Goal: Information Seeking & Learning: Compare options

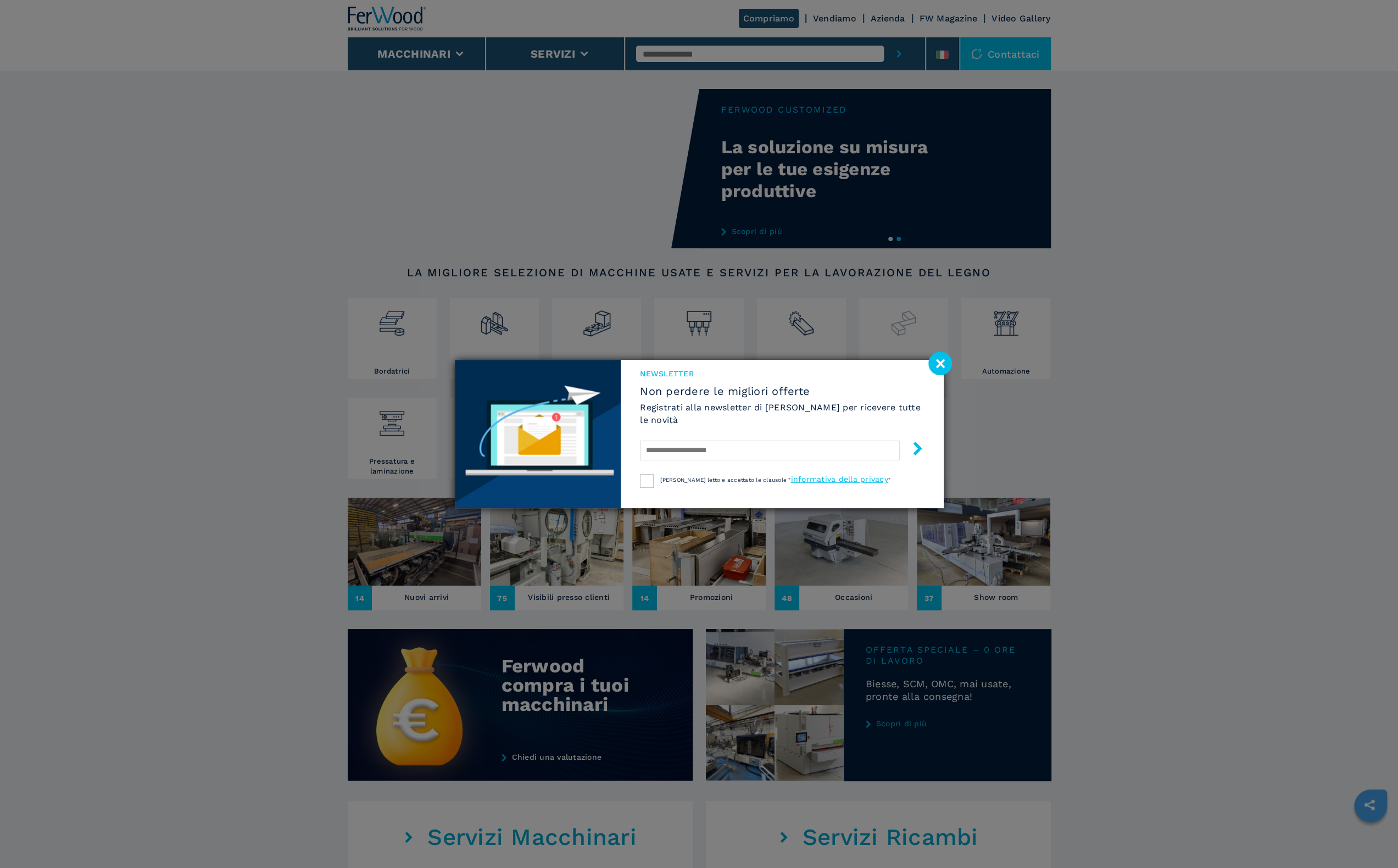
click at [939, 363] on image at bounding box center [940, 363] width 23 height 23
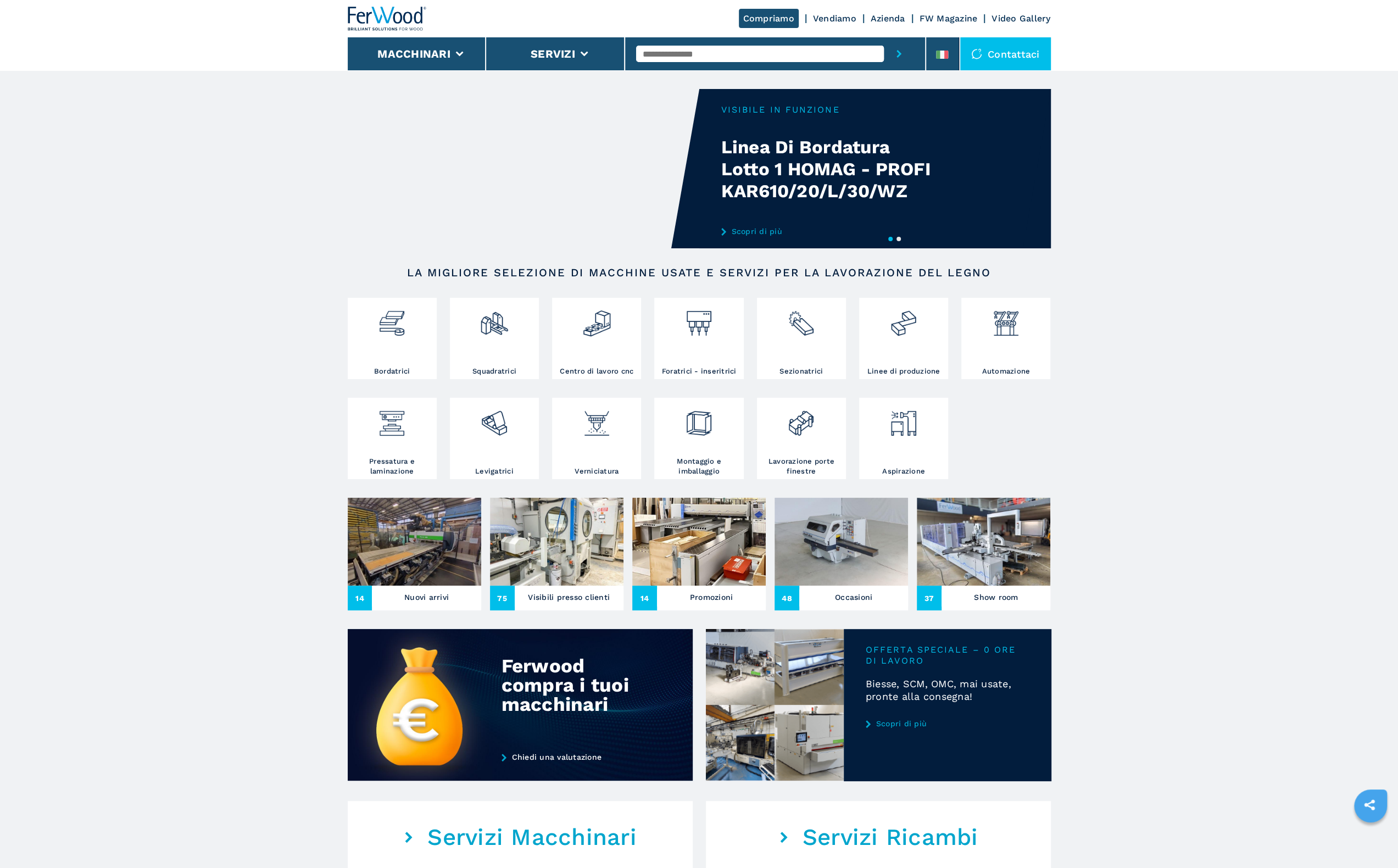
click at [682, 58] on input "text" at bounding box center [760, 53] width 248 height 16
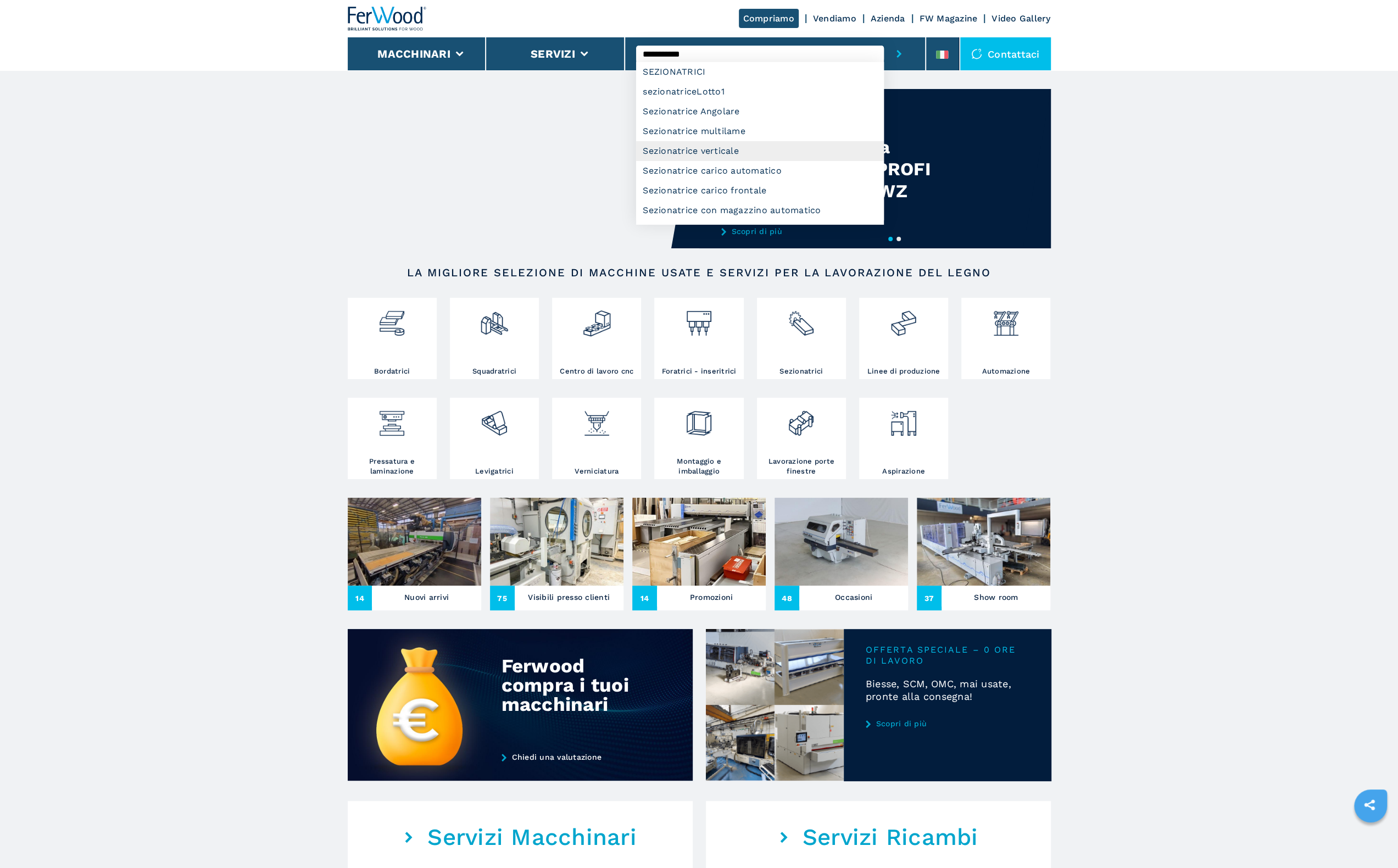
click at [729, 158] on div "Sezionatrice verticale" at bounding box center [760, 151] width 248 height 20
type input "**********"
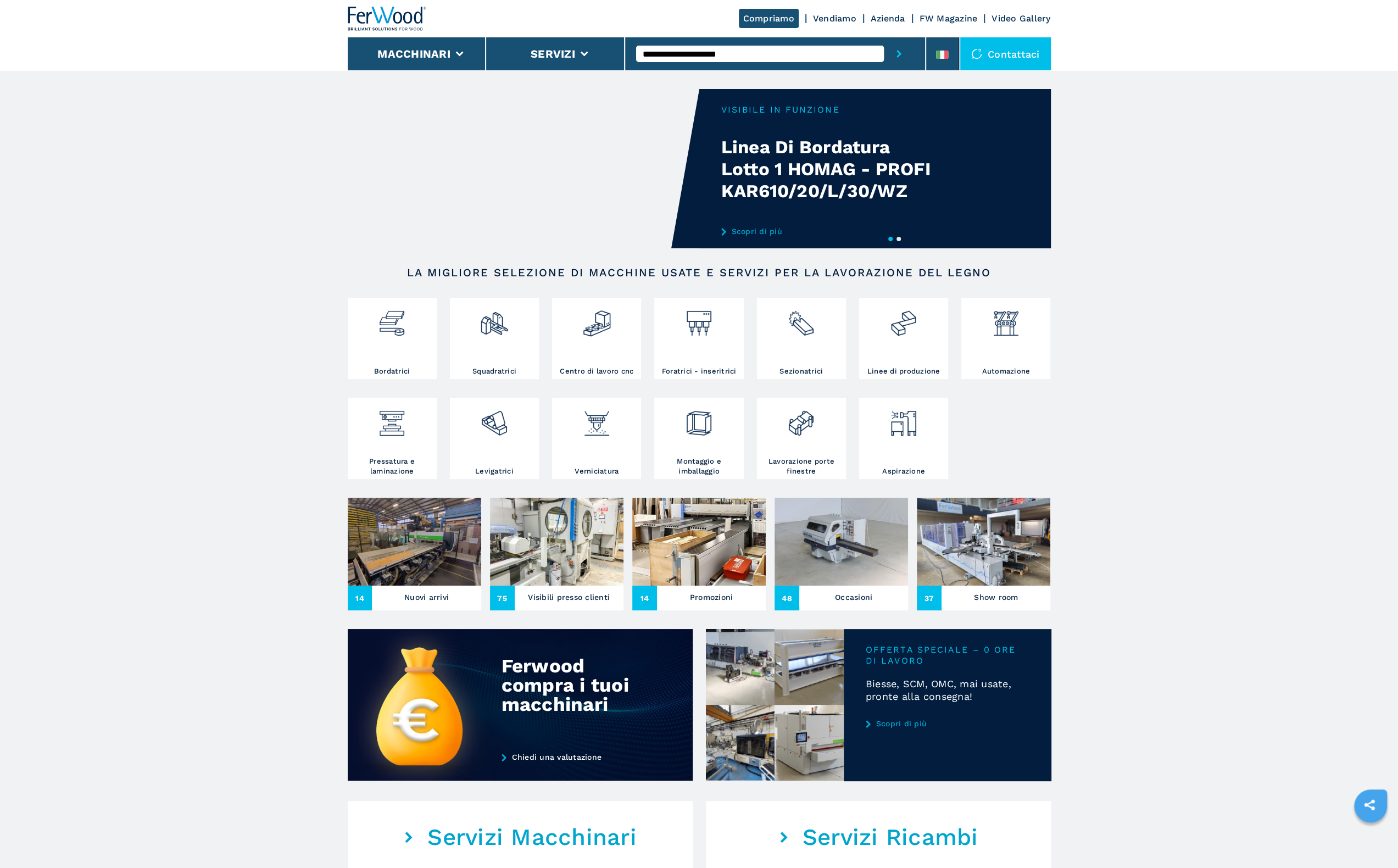
click at [908, 56] on button "submit-button" at bounding box center [899, 54] width 30 height 33
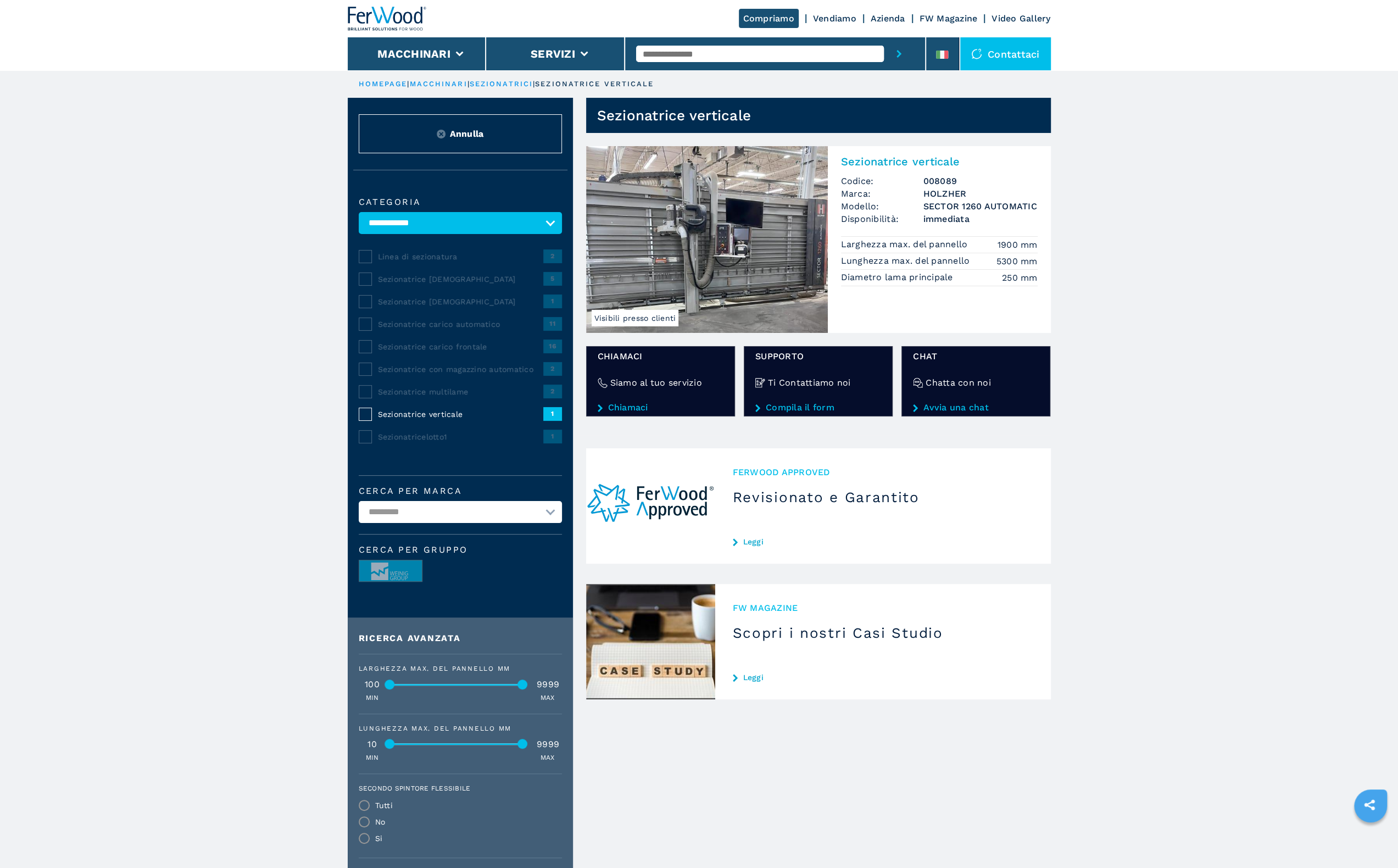
click at [775, 258] on img at bounding box center [707, 239] width 241 height 187
click at [713, 256] on img at bounding box center [707, 239] width 241 height 187
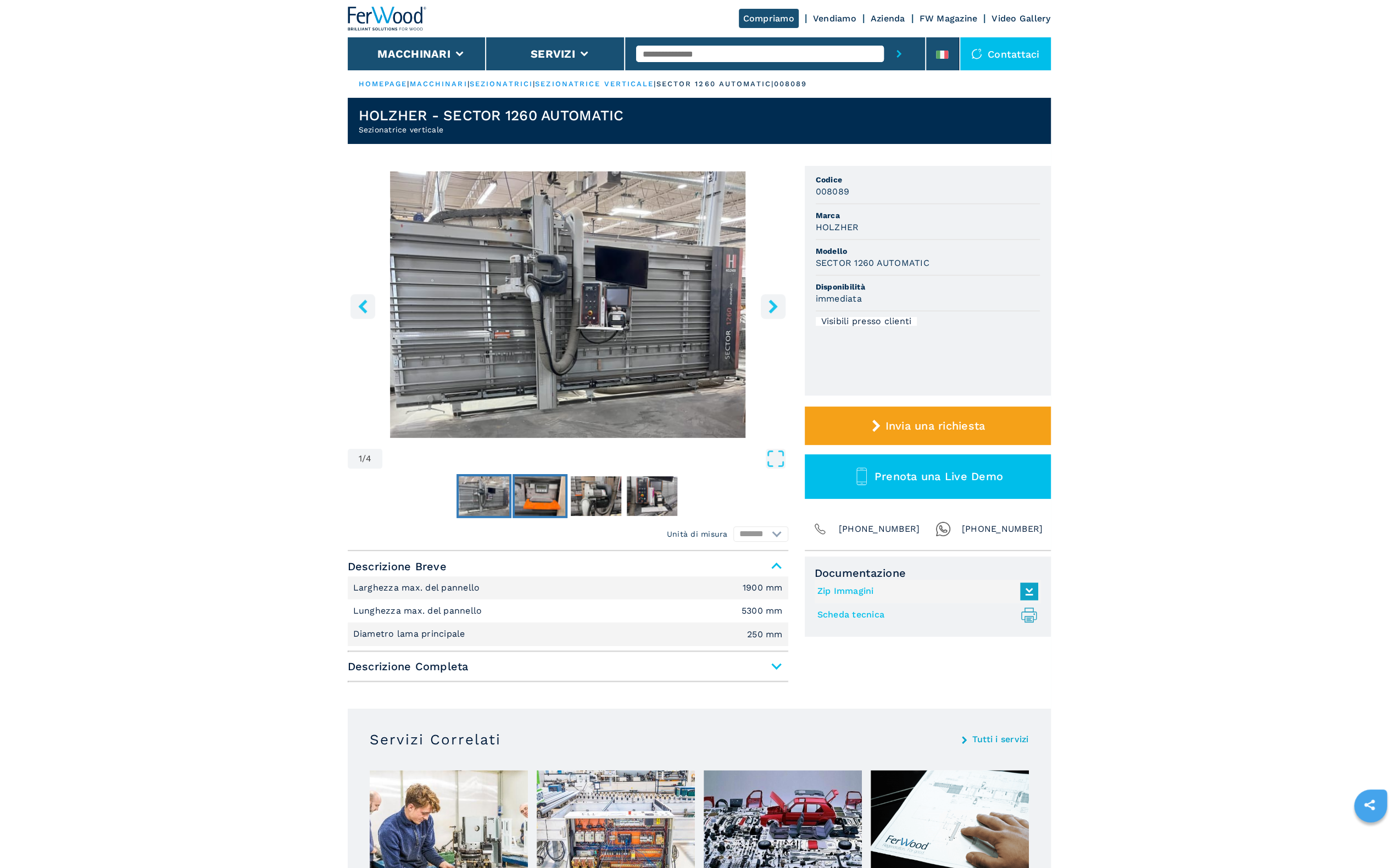
click at [542, 502] on img "Go to Slide 2" at bounding box center [540, 496] width 50 height 39
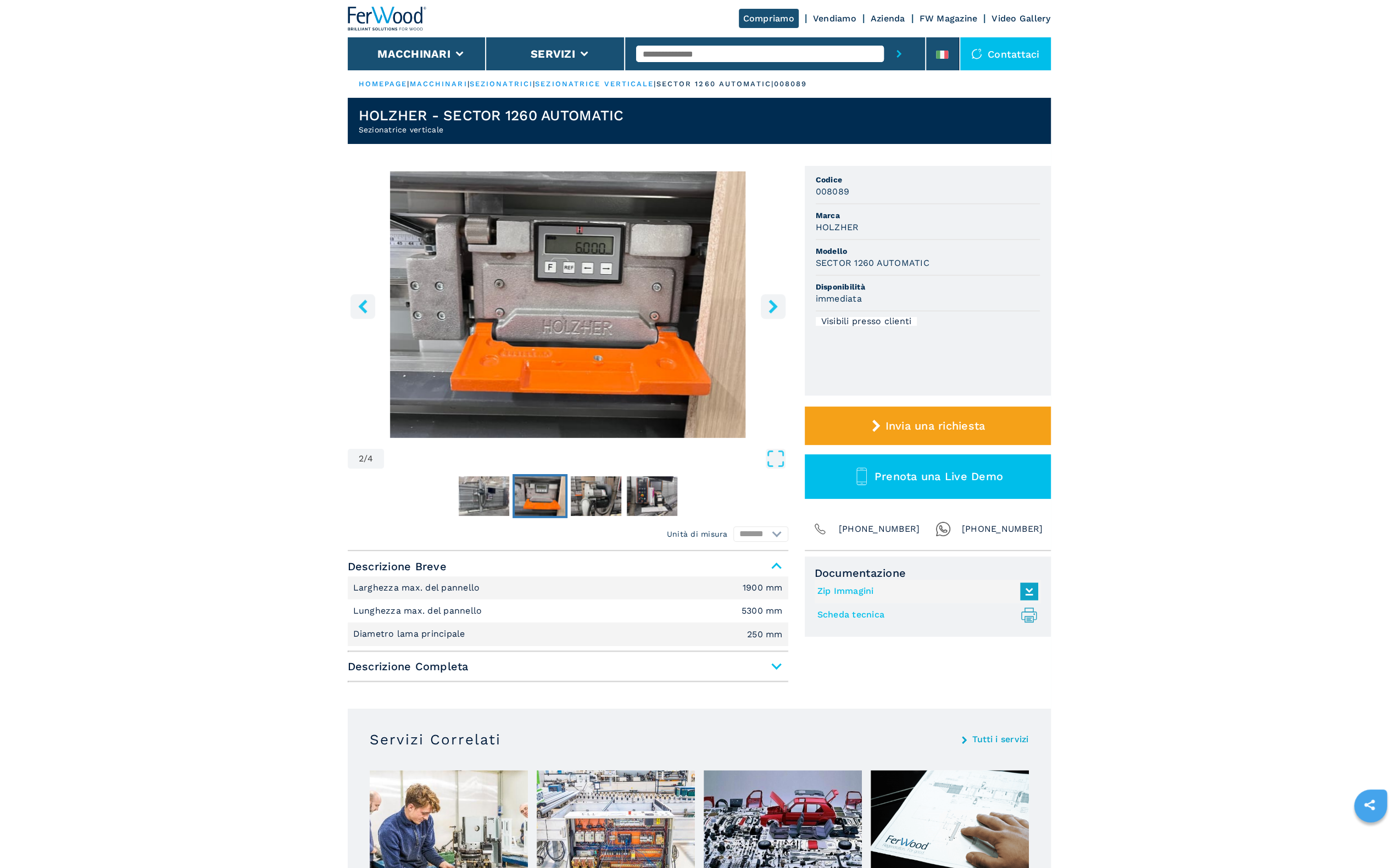
click at [776, 311] on icon "right-button" at bounding box center [773, 306] width 14 height 14
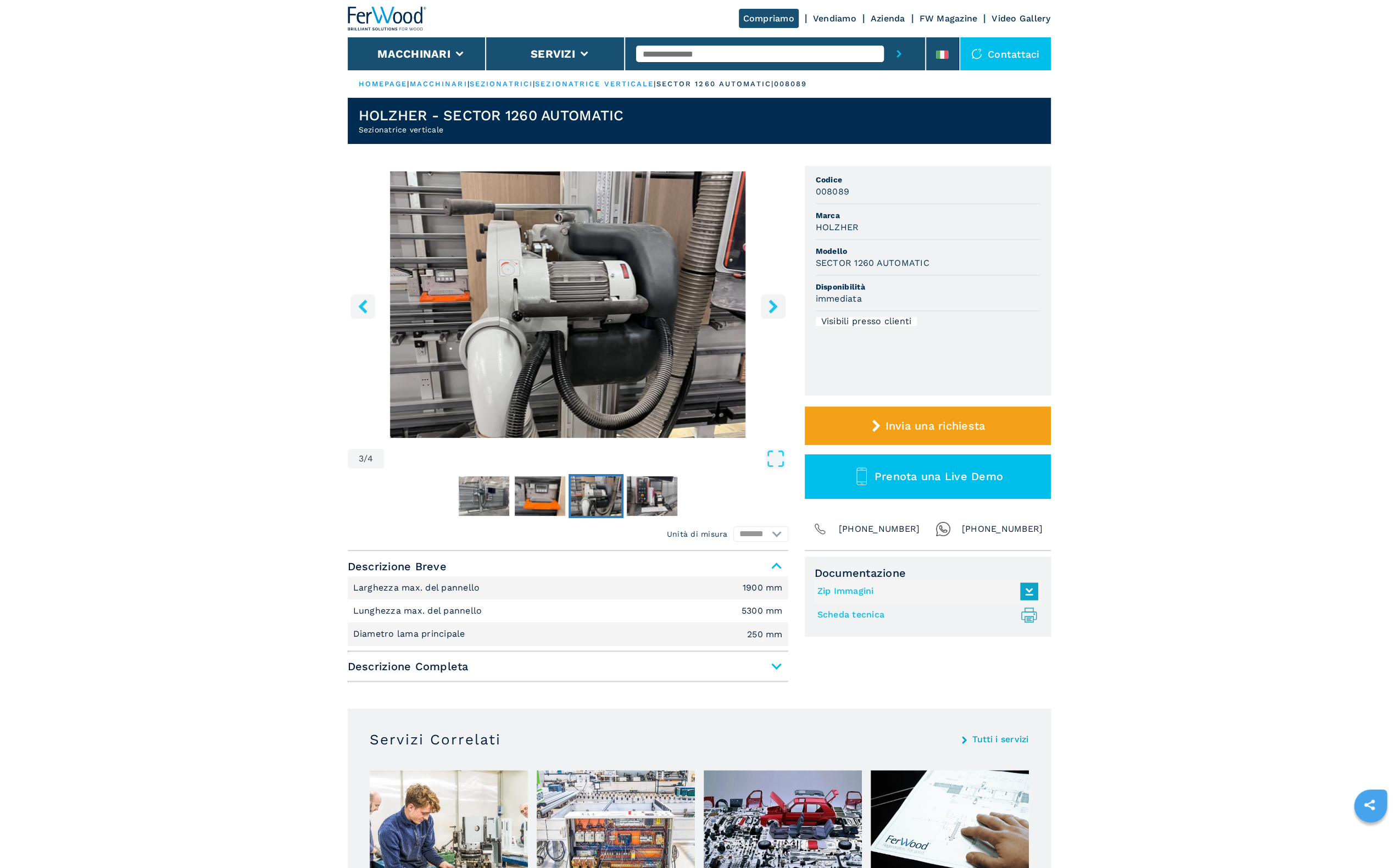
click at [776, 311] on icon "right-button" at bounding box center [773, 306] width 14 height 14
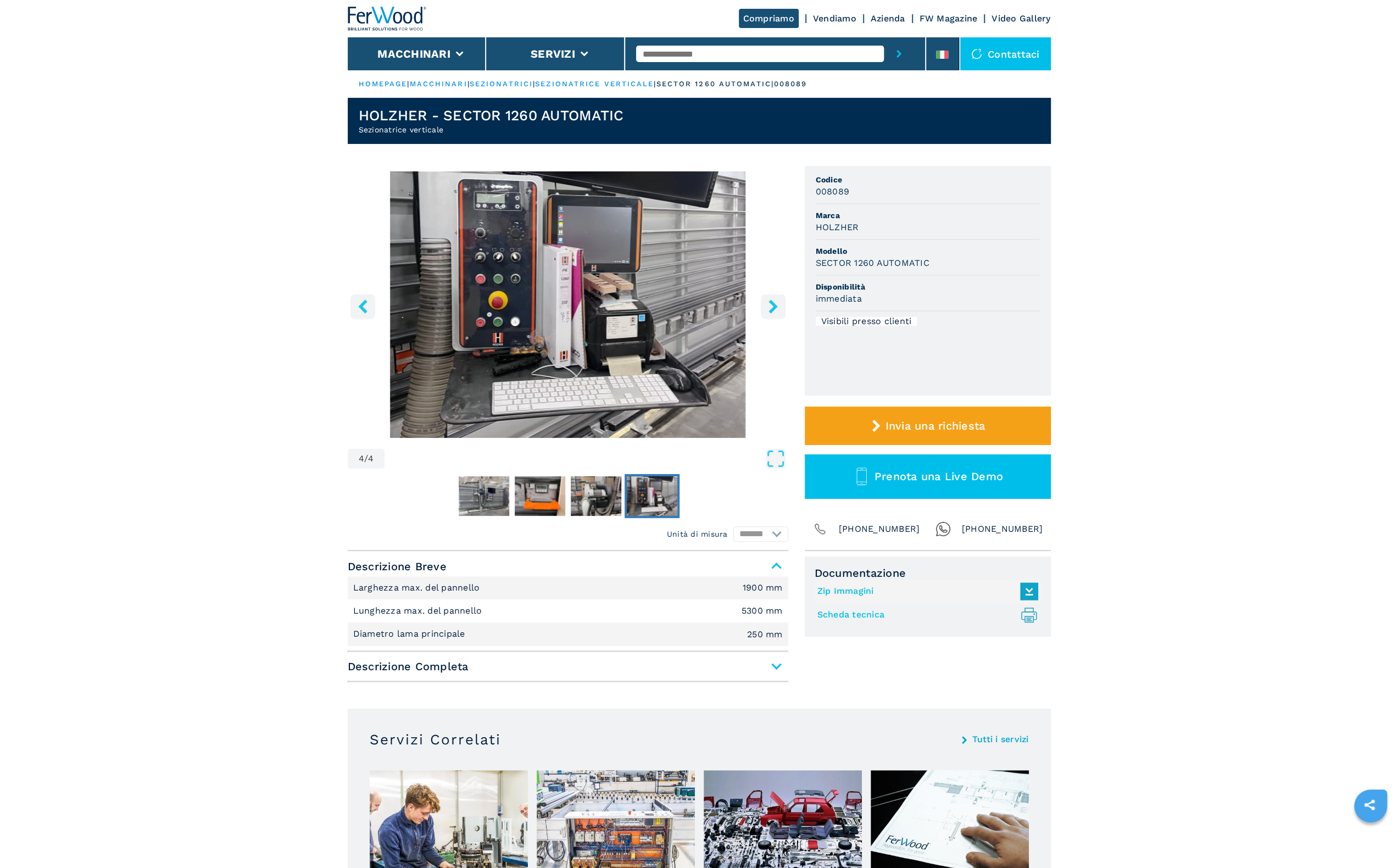
click at [776, 311] on icon "right-button" at bounding box center [773, 306] width 14 height 14
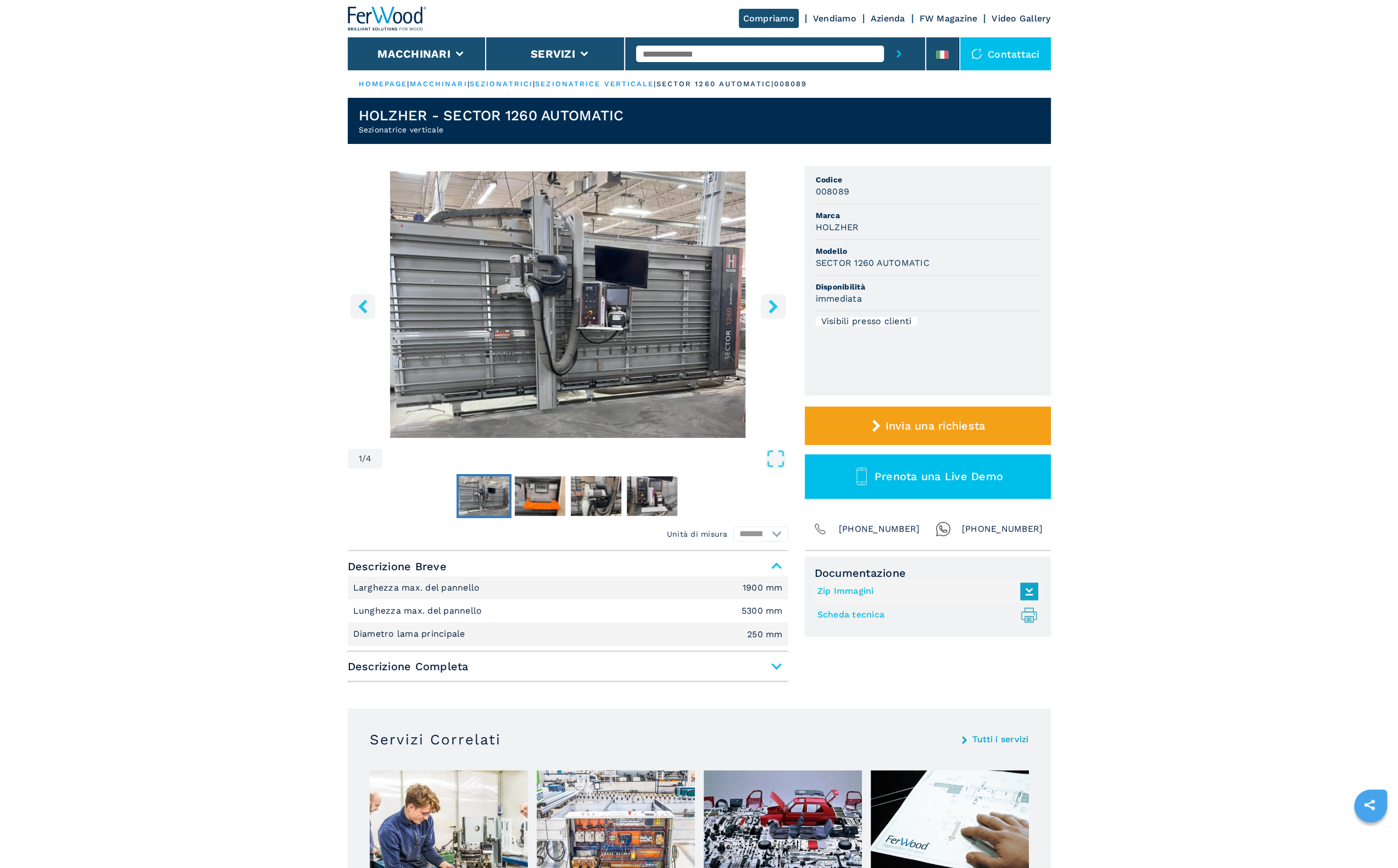
click at [776, 311] on icon "right-button" at bounding box center [773, 306] width 14 height 14
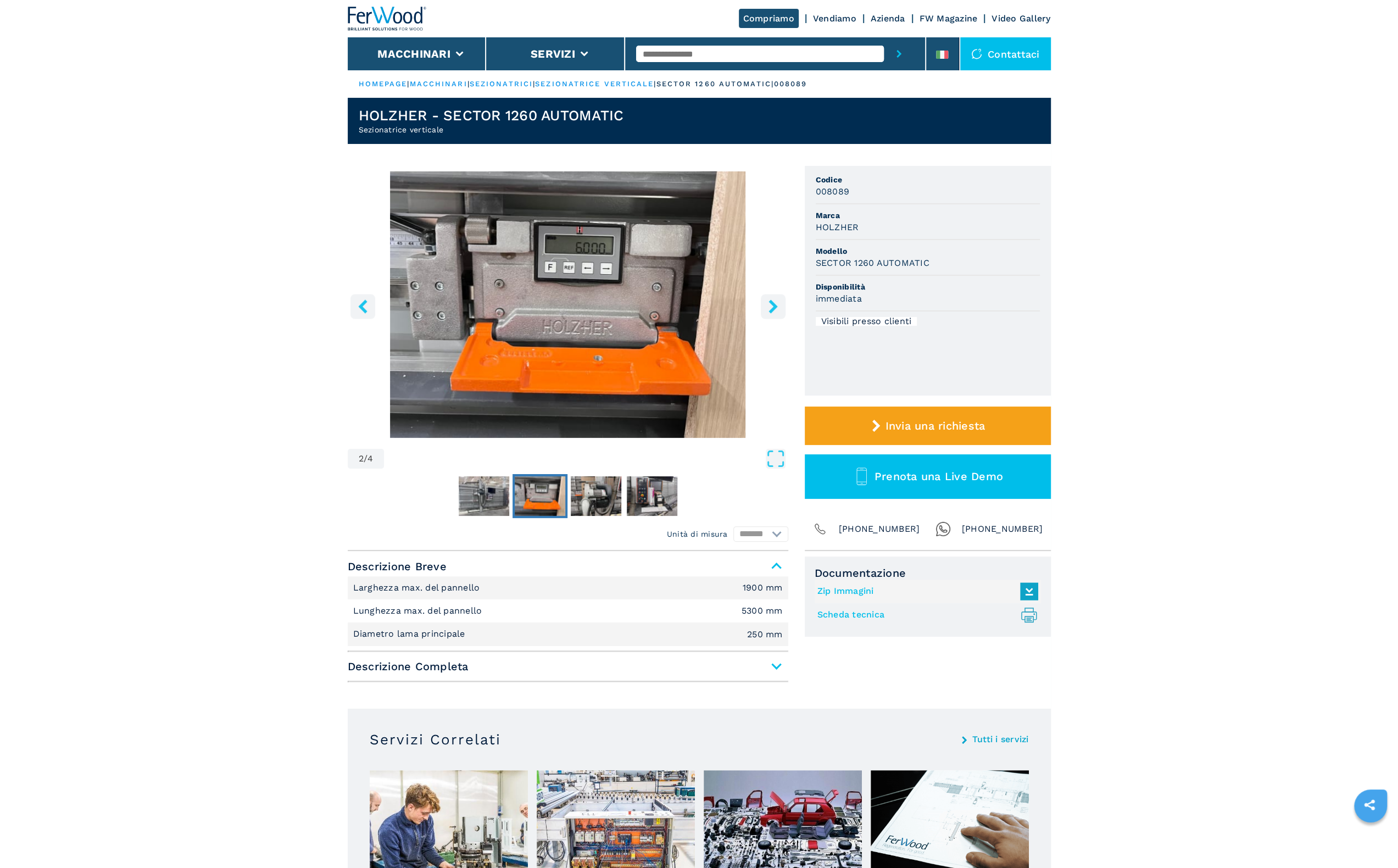
click at [776, 311] on icon "right-button" at bounding box center [773, 306] width 14 height 14
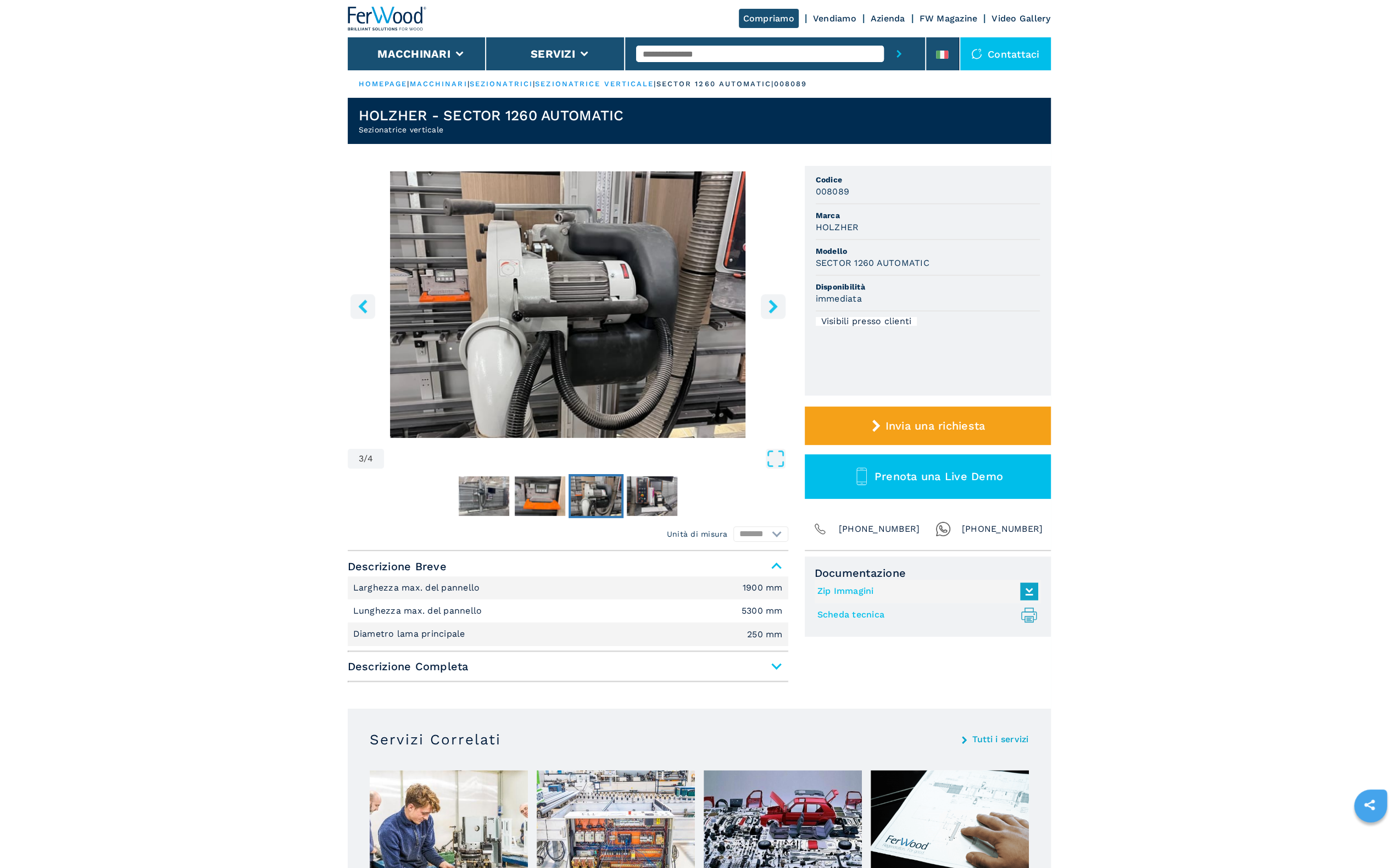
click at [776, 311] on icon "right-button" at bounding box center [773, 306] width 14 height 14
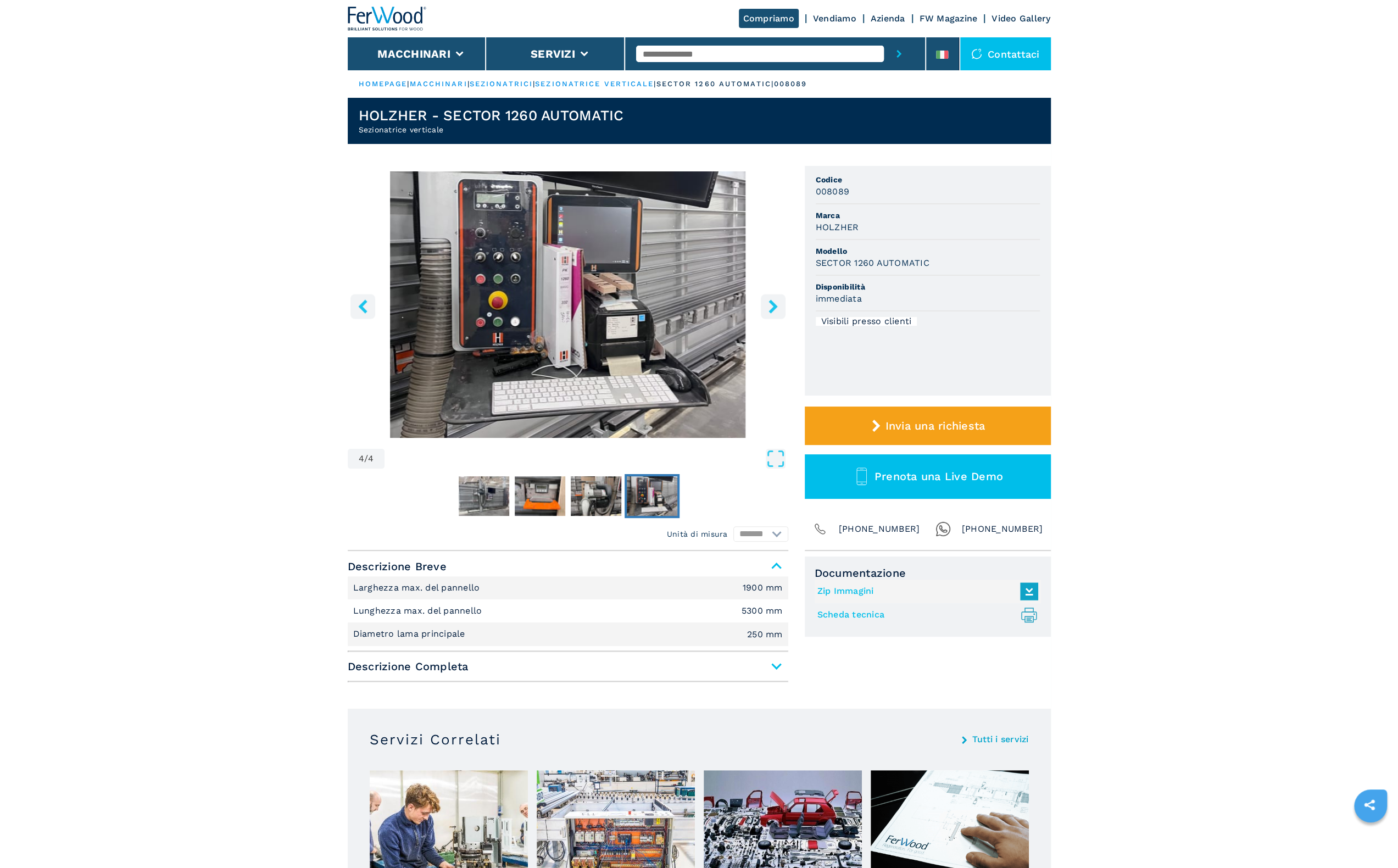
click at [776, 311] on icon "right-button" at bounding box center [773, 306] width 14 height 14
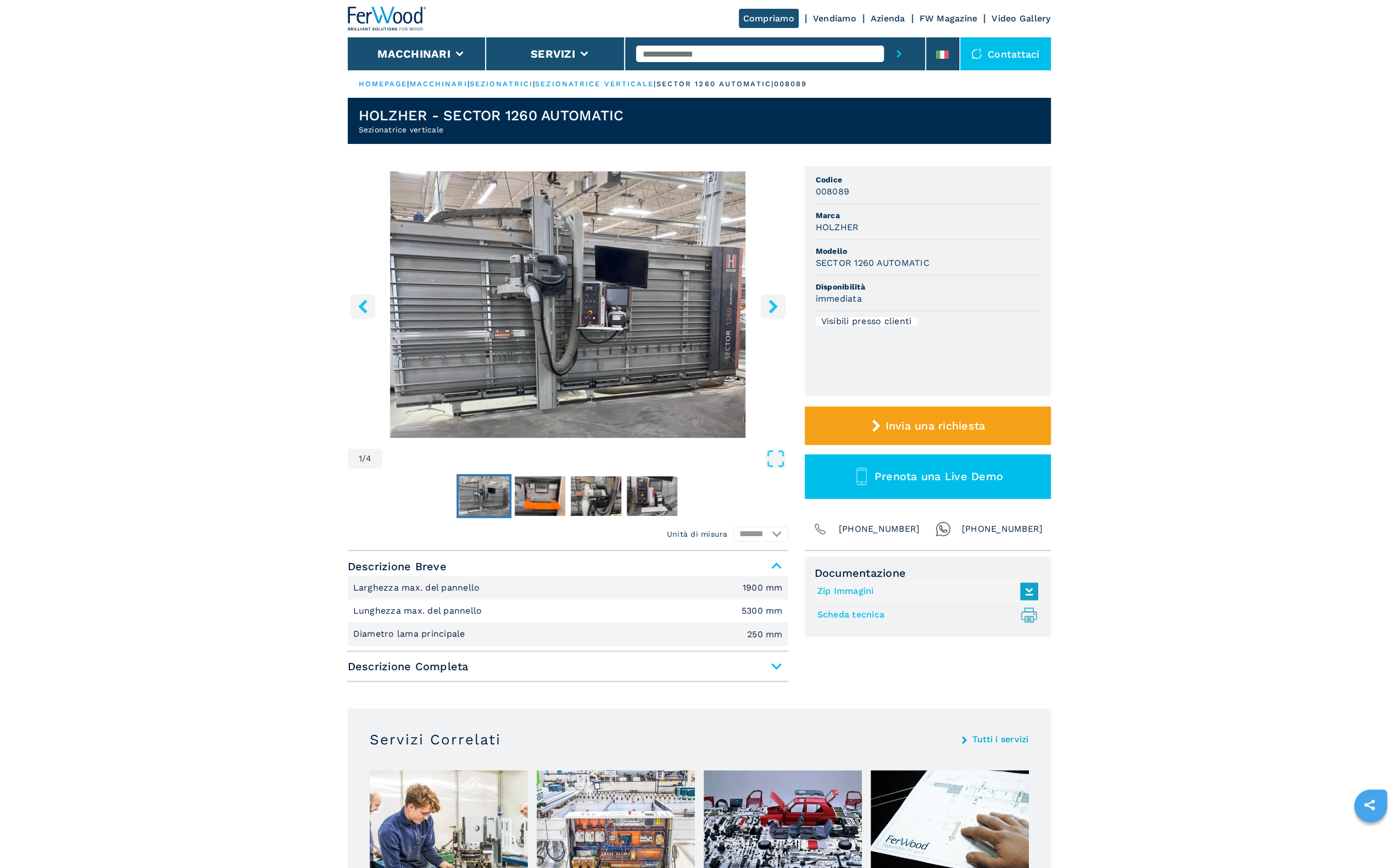
click at [776, 311] on icon "right-button" at bounding box center [773, 306] width 14 height 14
click at [416, 56] on button "Macchinari" at bounding box center [414, 54] width 73 height 13
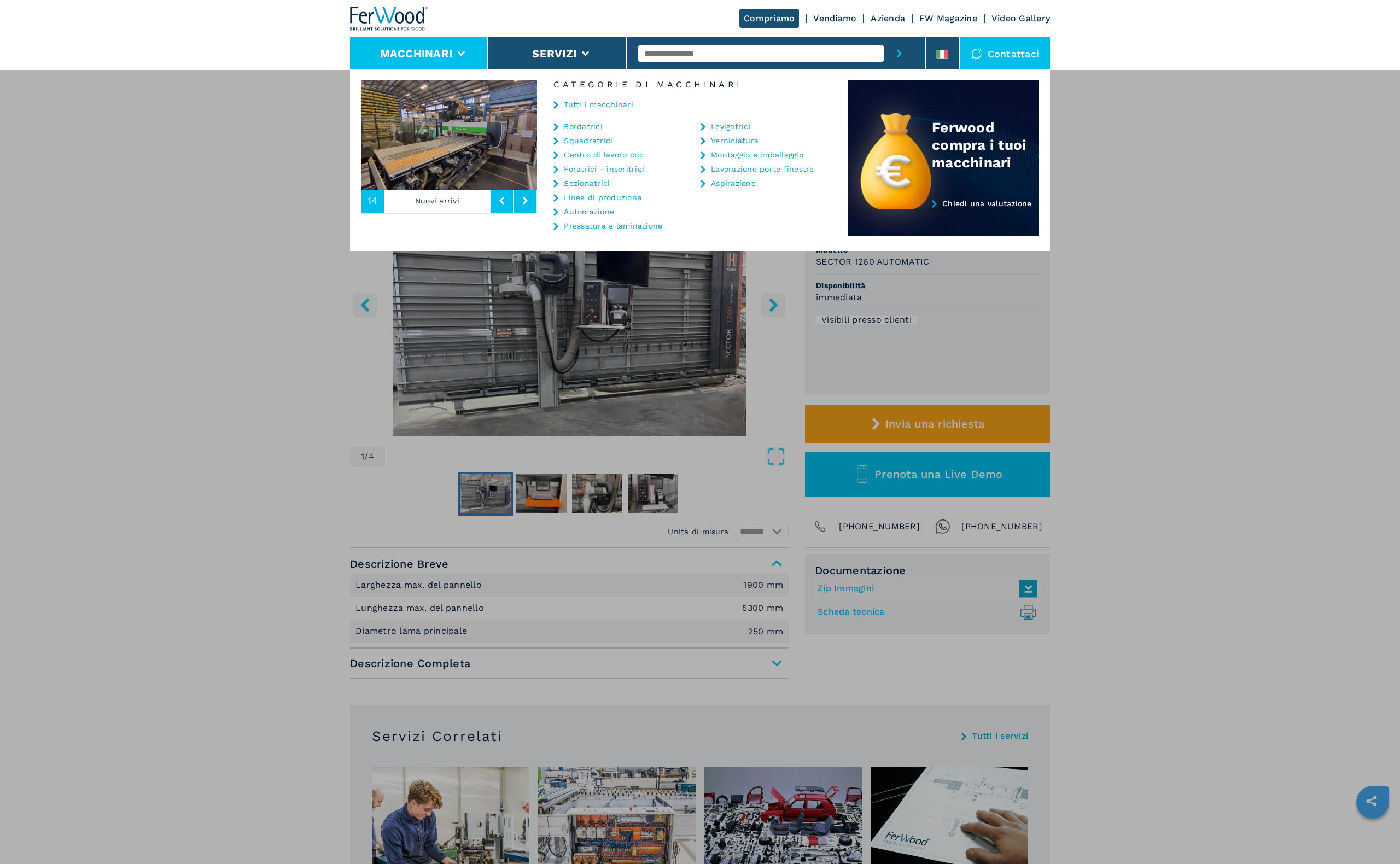
click at [579, 125] on link "Bordatrici" at bounding box center [583, 126] width 39 height 8
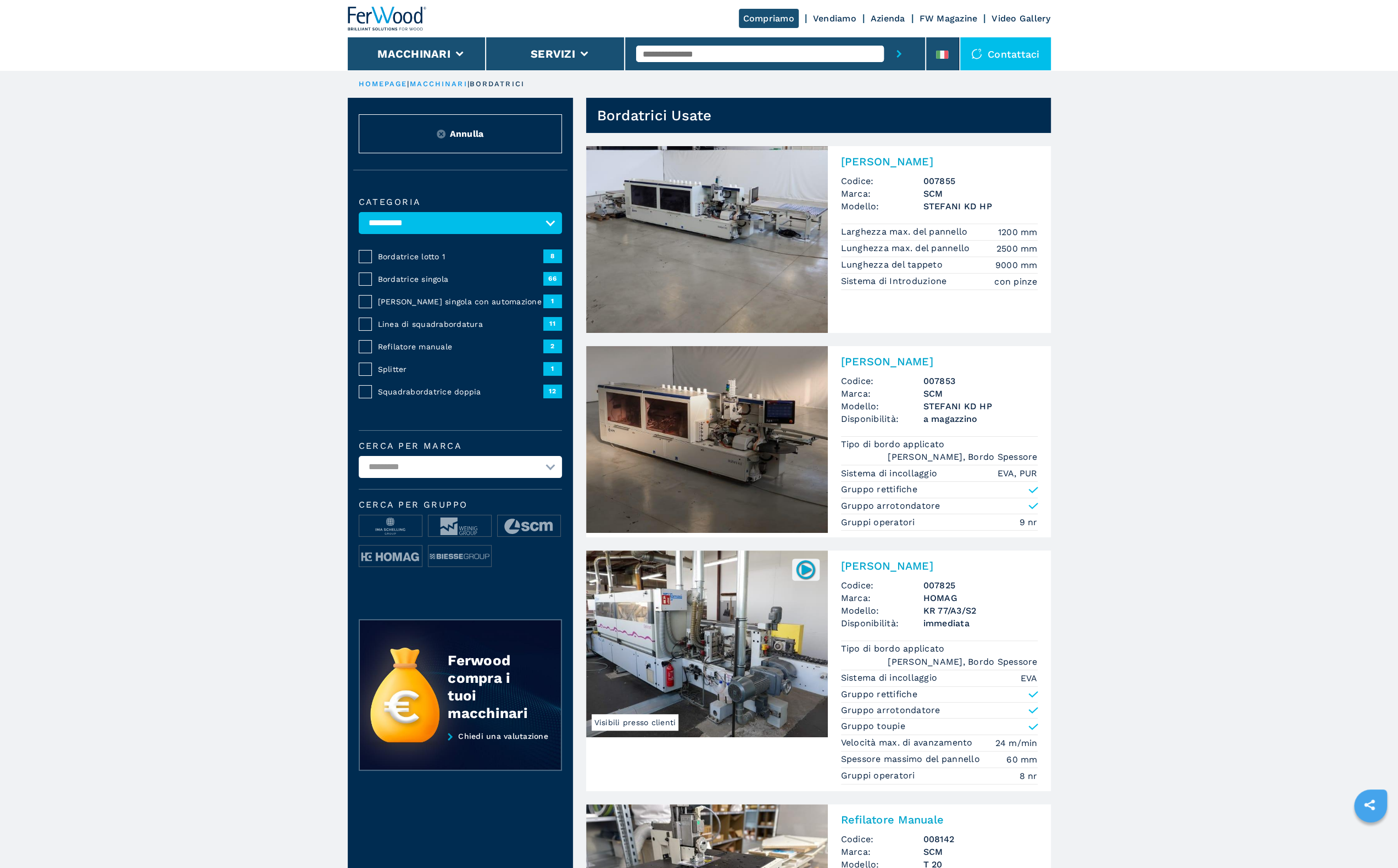
click at [559, 279] on span "66" at bounding box center [552, 278] width 19 height 13
click at [441, 281] on span "Bordatrice singola" at bounding box center [460, 279] width 165 height 11
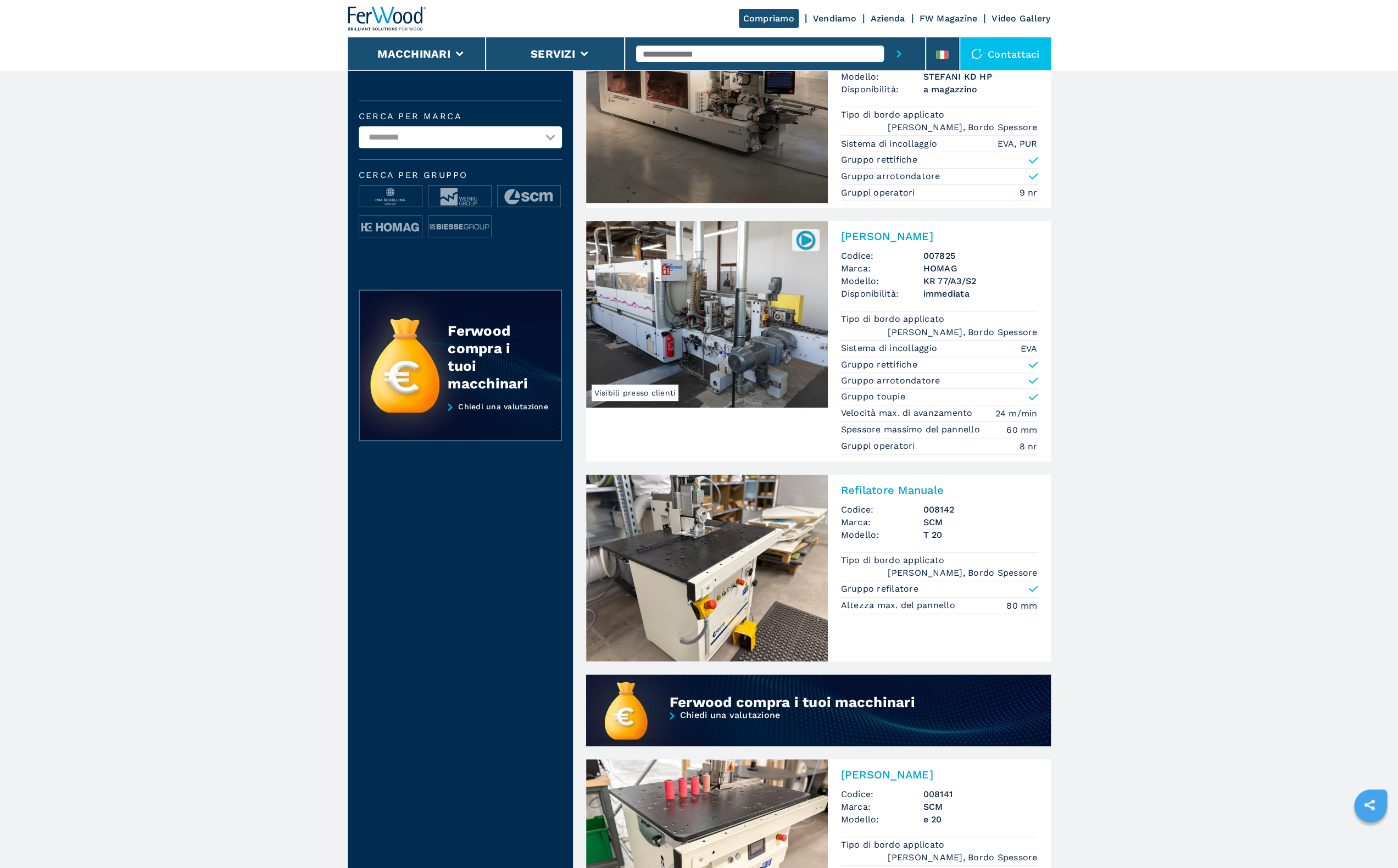
scroll to position [179, 0]
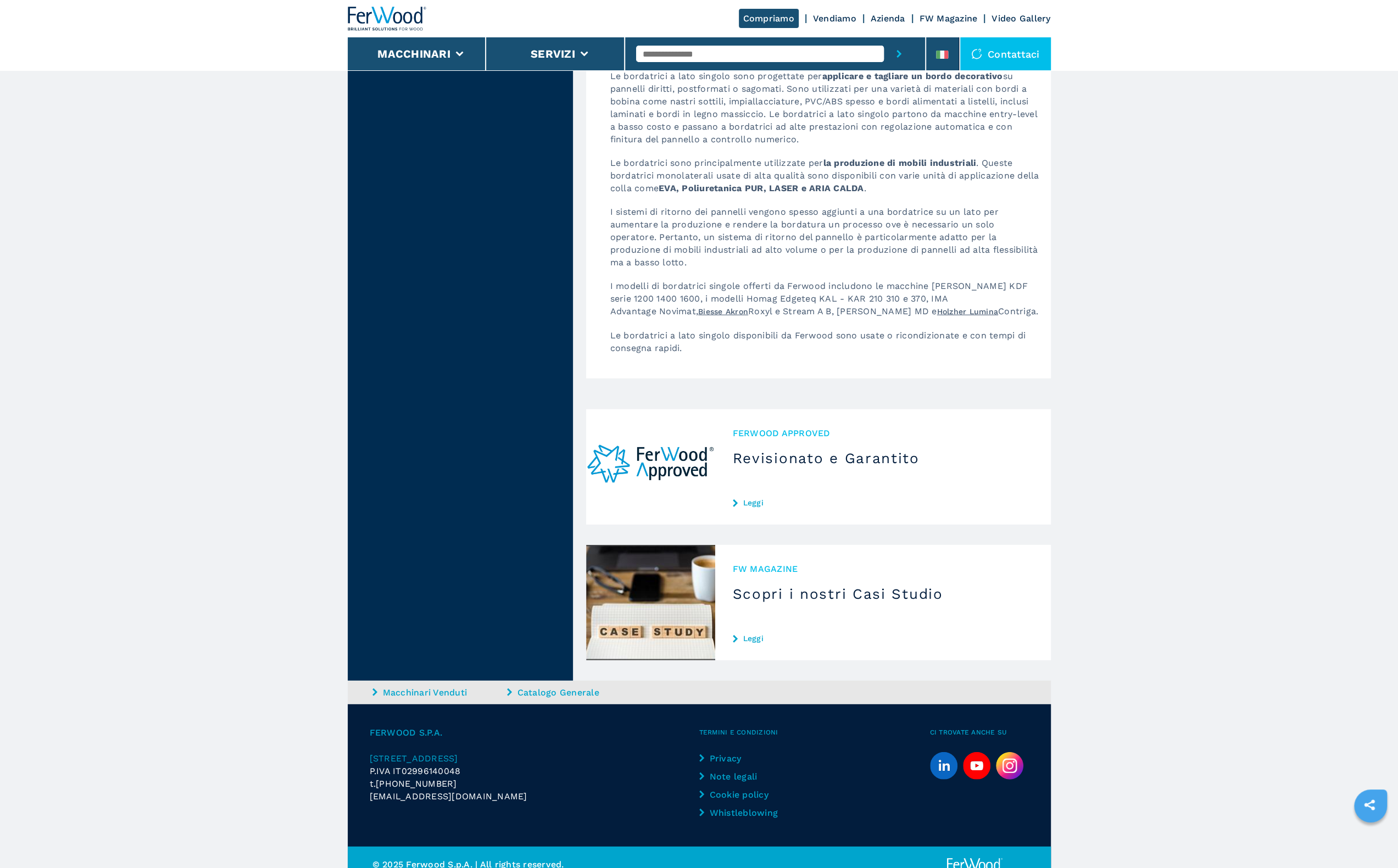
scroll to position [2012, 0]
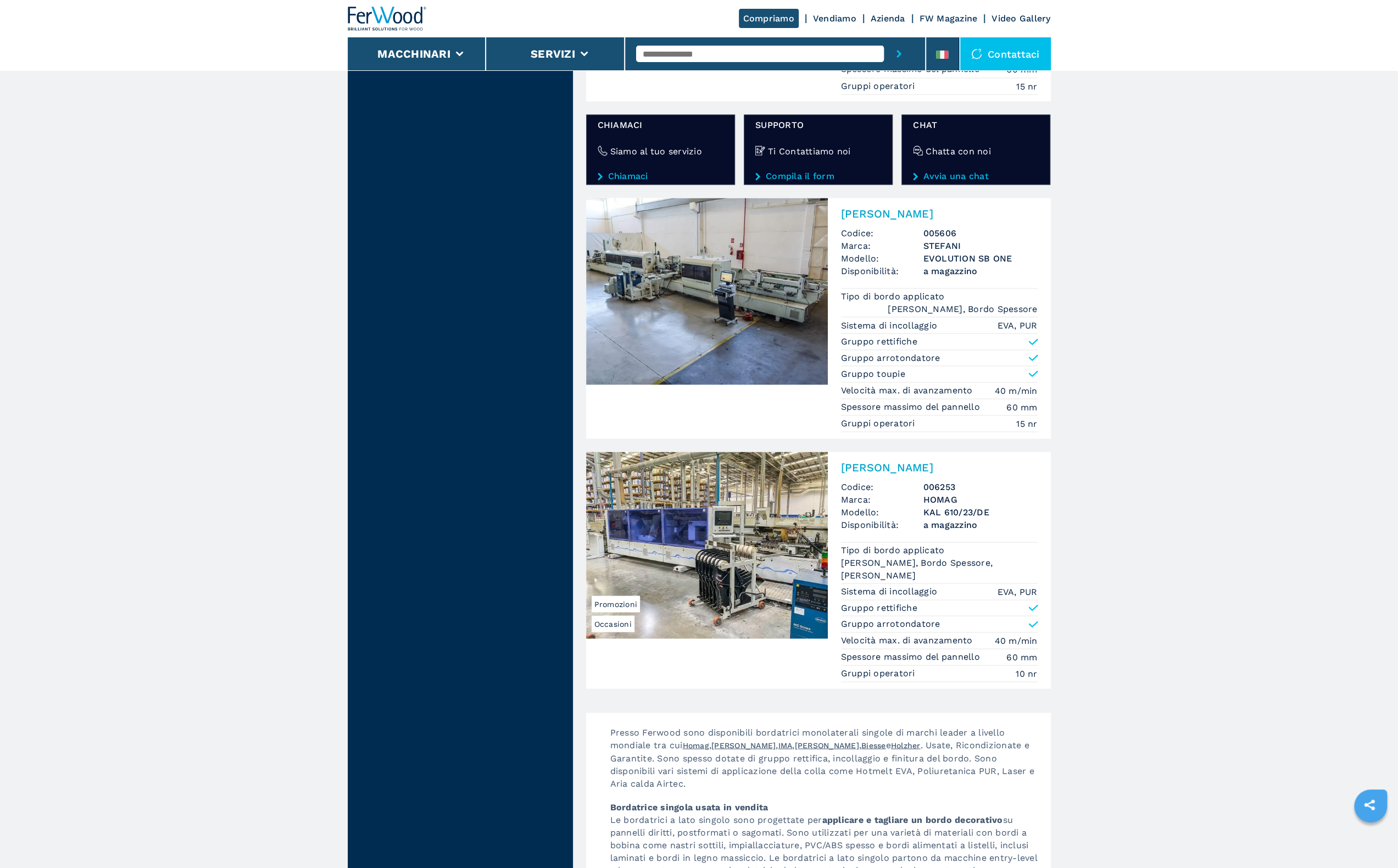
click at [760, 525] on img at bounding box center [707, 545] width 241 height 187
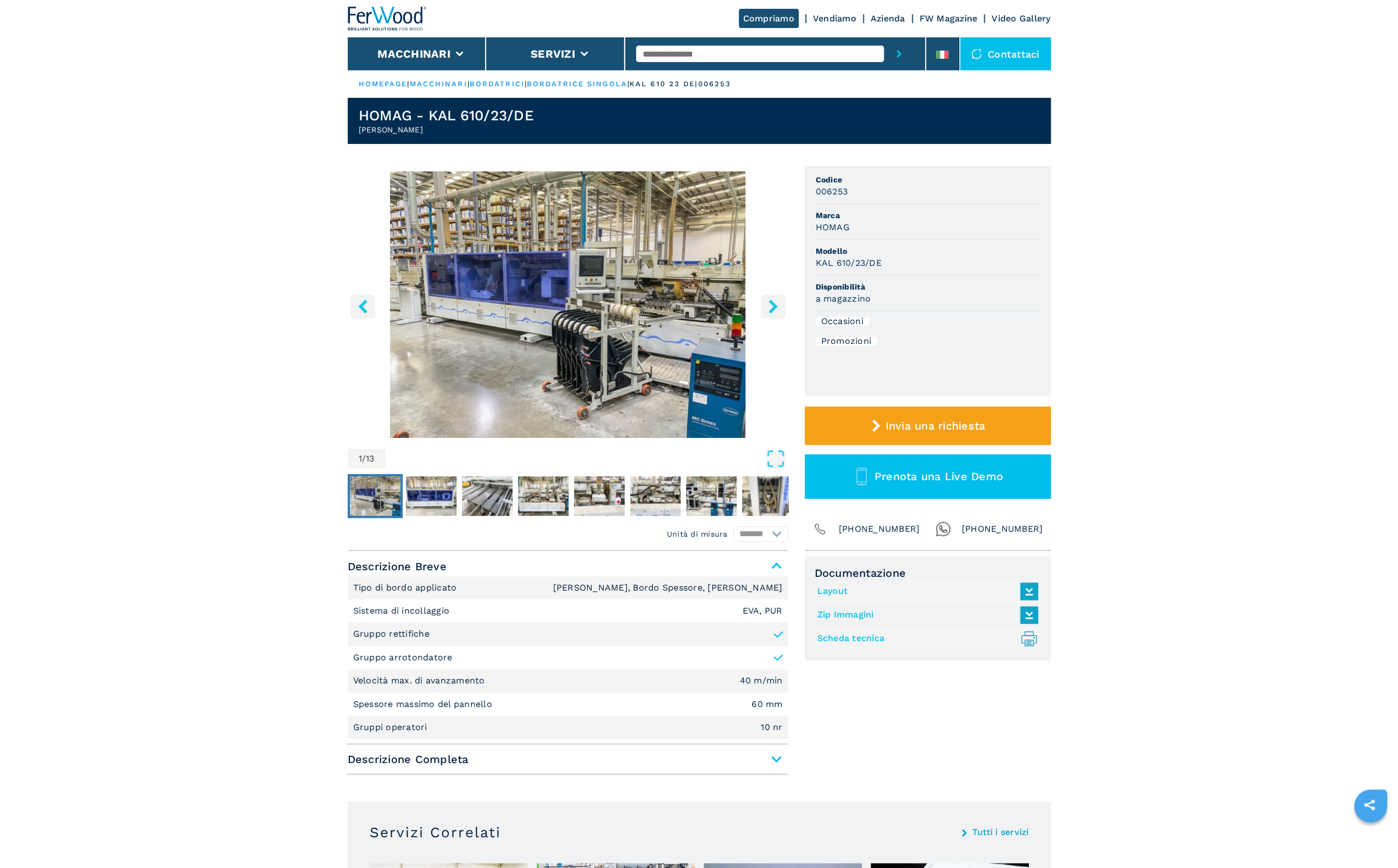
click at [778, 314] on button "right-button" at bounding box center [773, 306] width 25 height 25
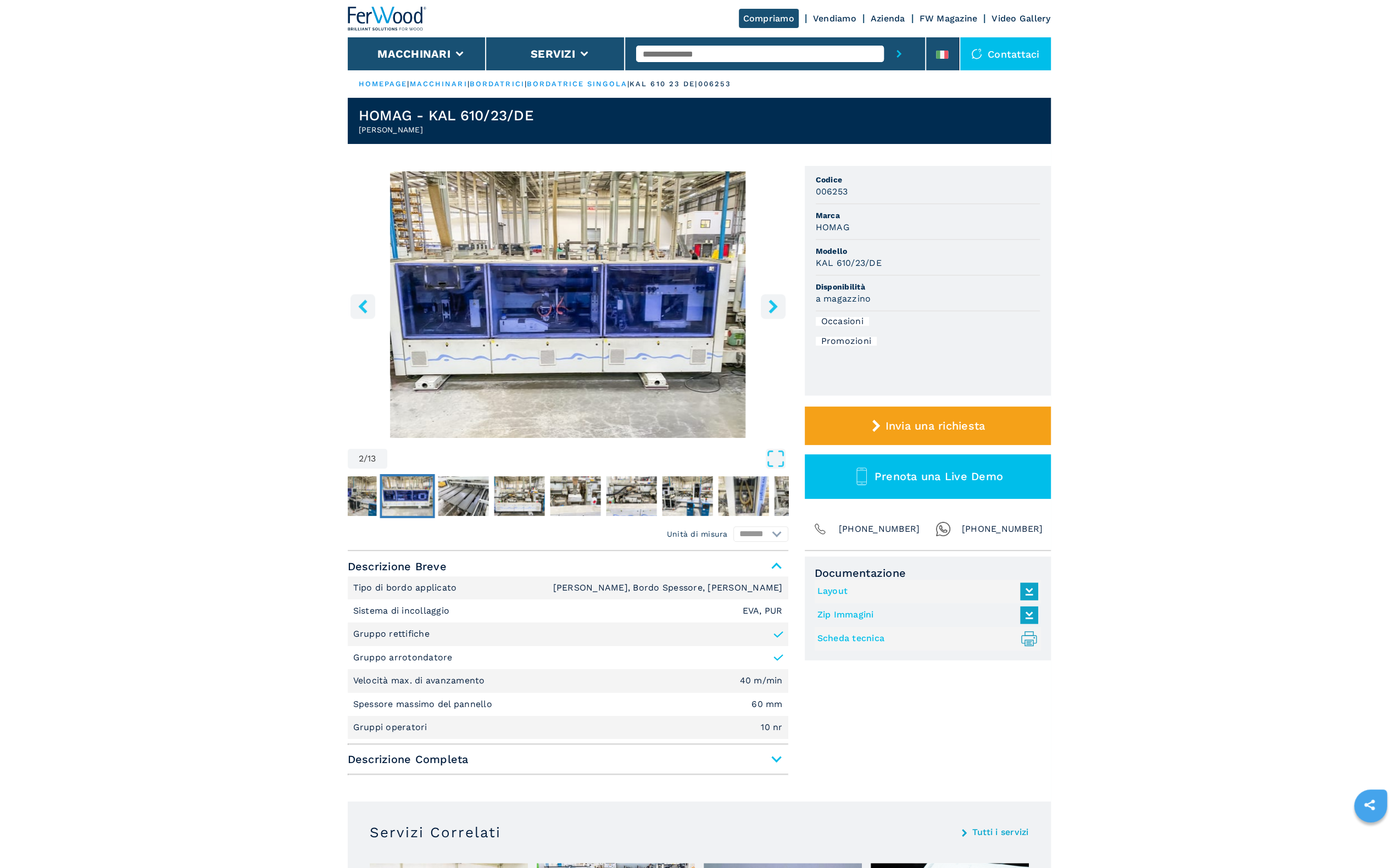
click at [778, 314] on button "right-button" at bounding box center [773, 306] width 25 height 25
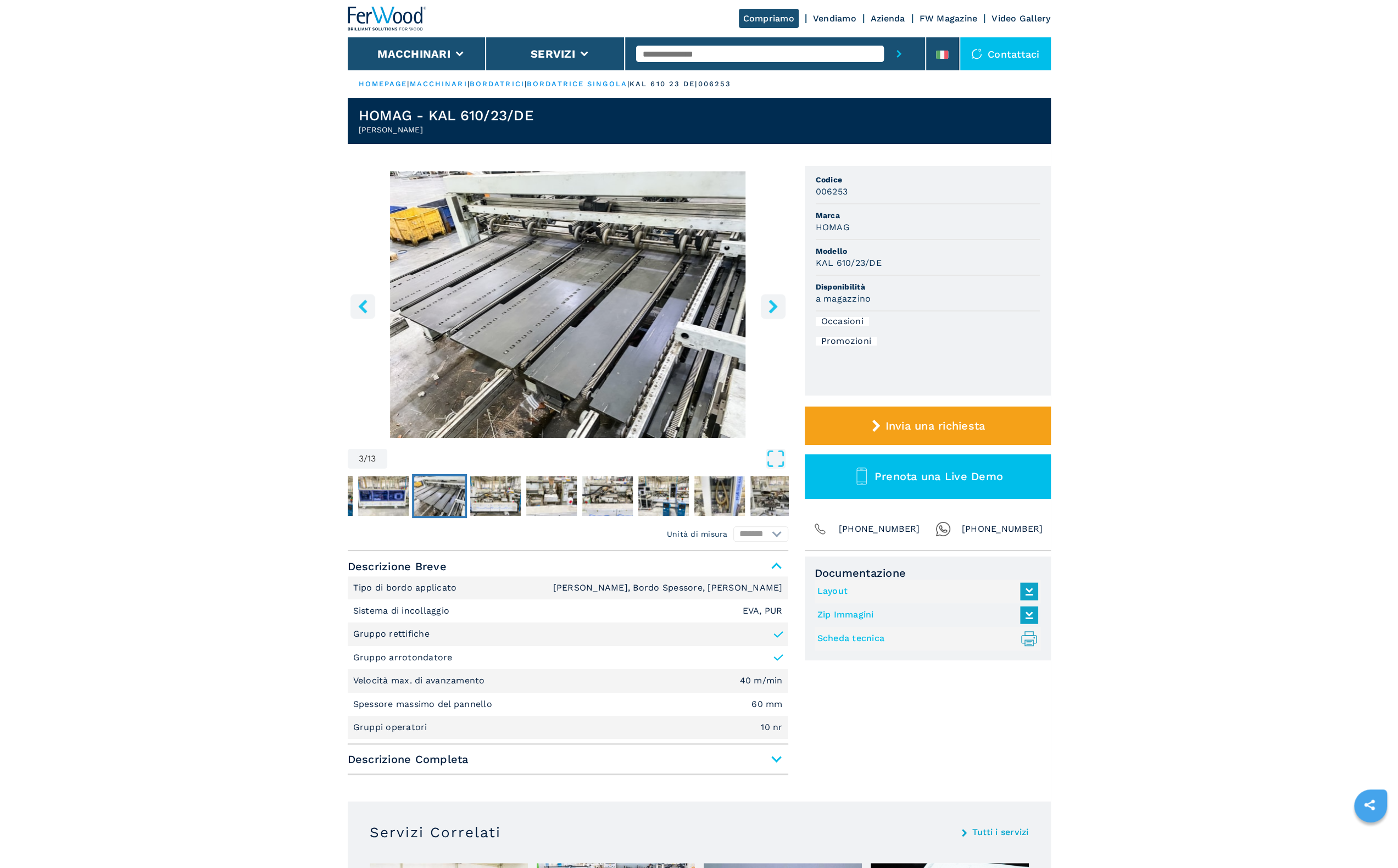
click at [778, 314] on button "right-button" at bounding box center [773, 306] width 25 height 25
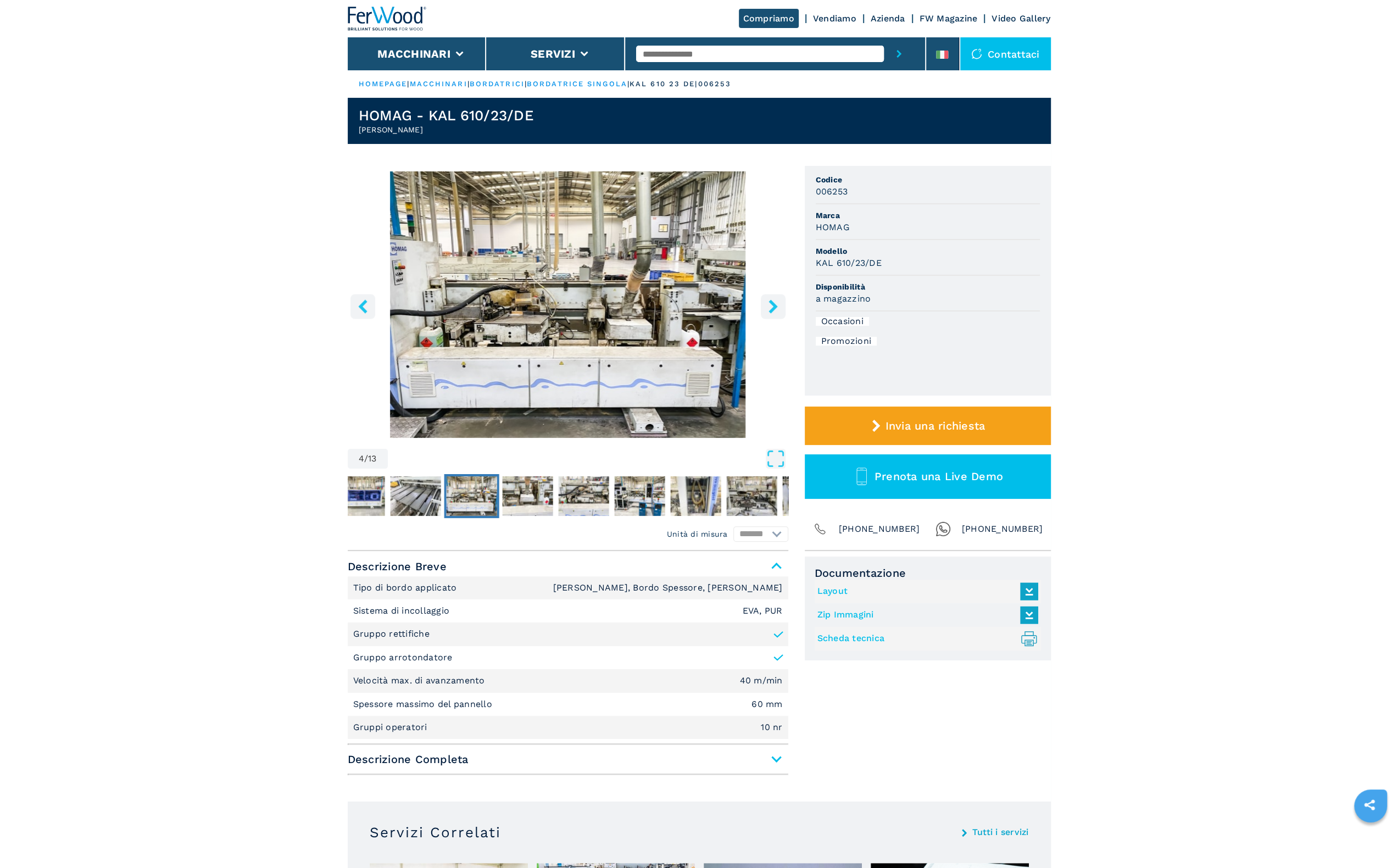
click at [778, 314] on button "right-button" at bounding box center [773, 306] width 25 height 25
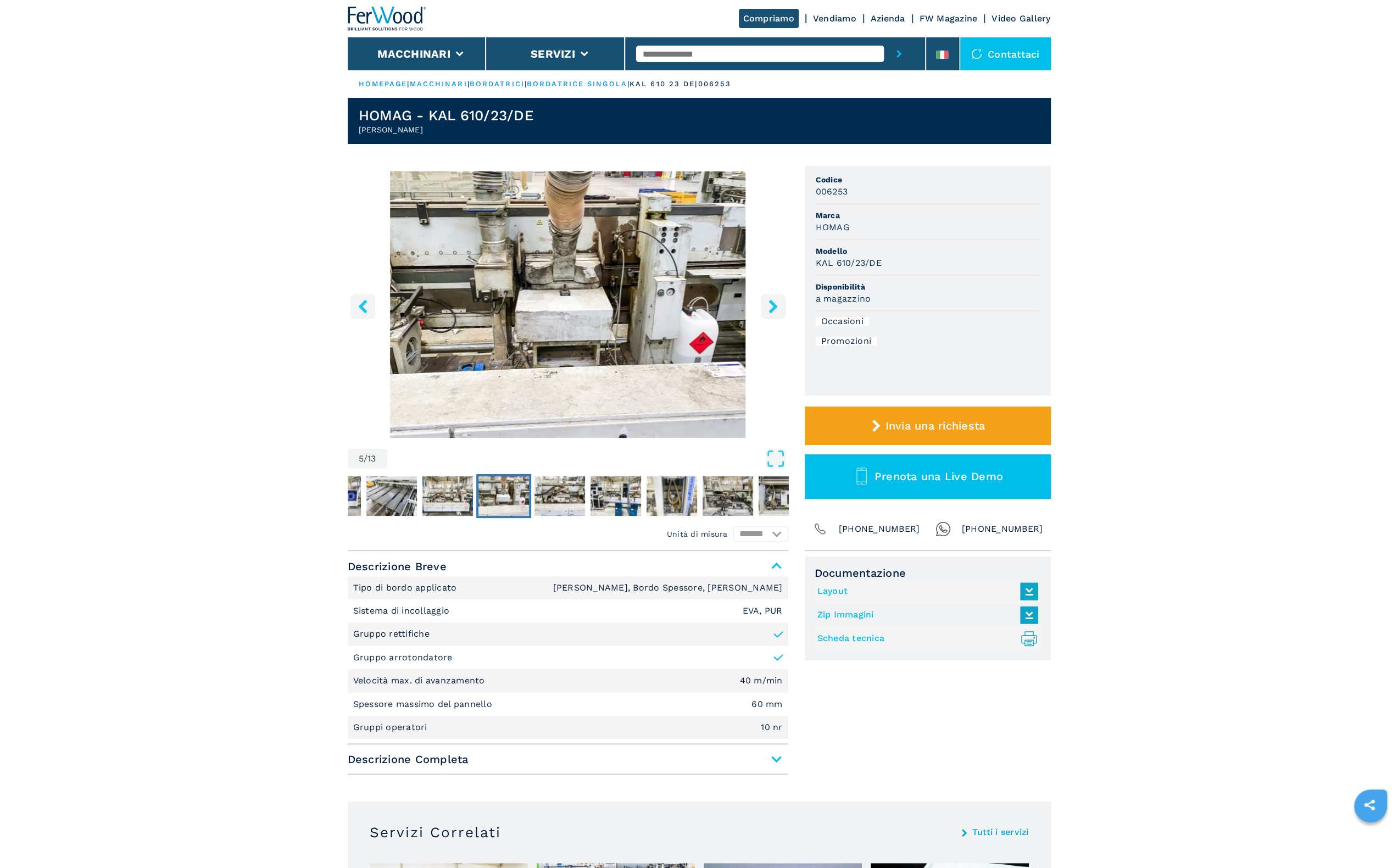
click at [778, 314] on button "right-button" at bounding box center [773, 306] width 25 height 25
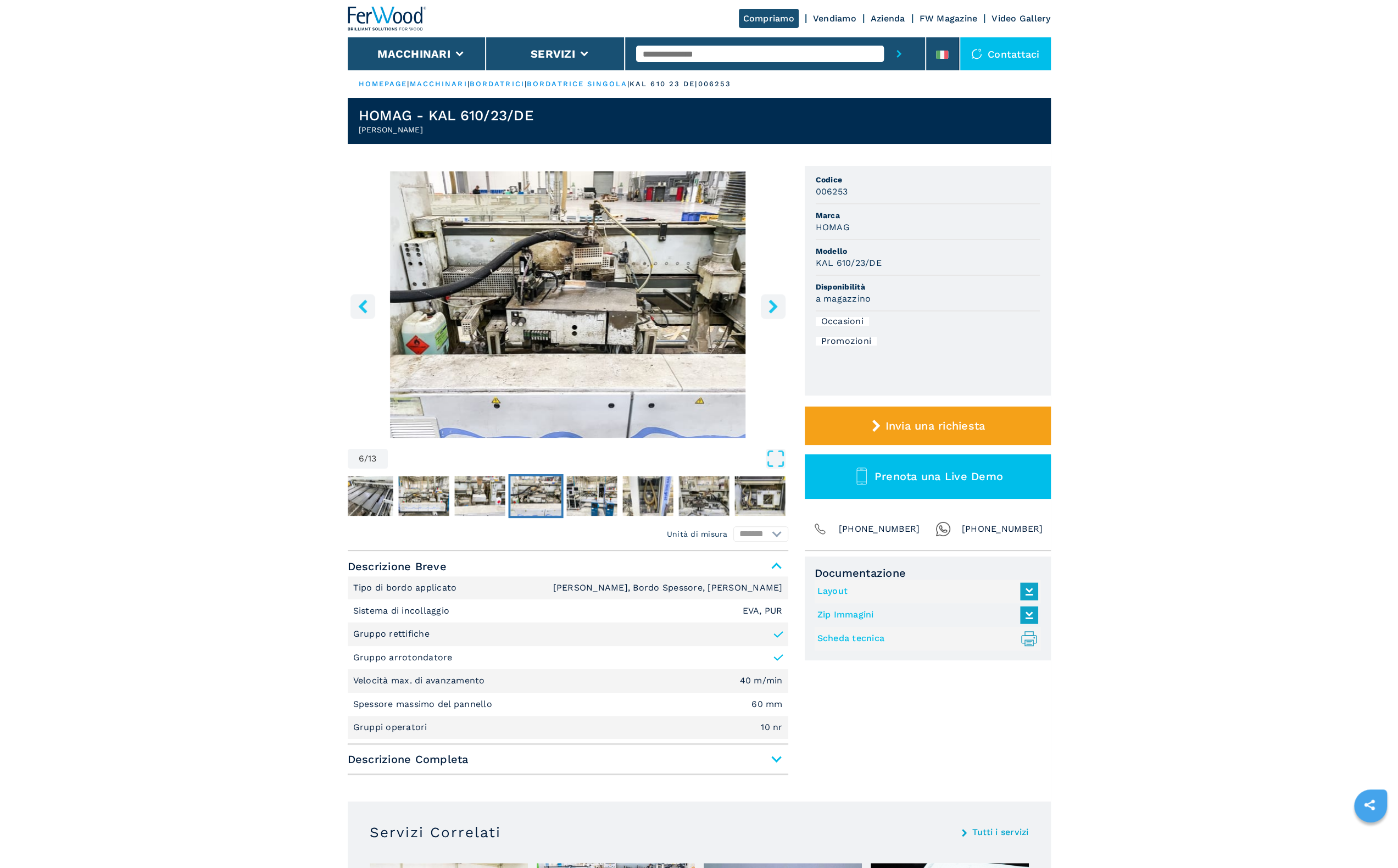
click at [778, 314] on button "right-button" at bounding box center [773, 306] width 25 height 25
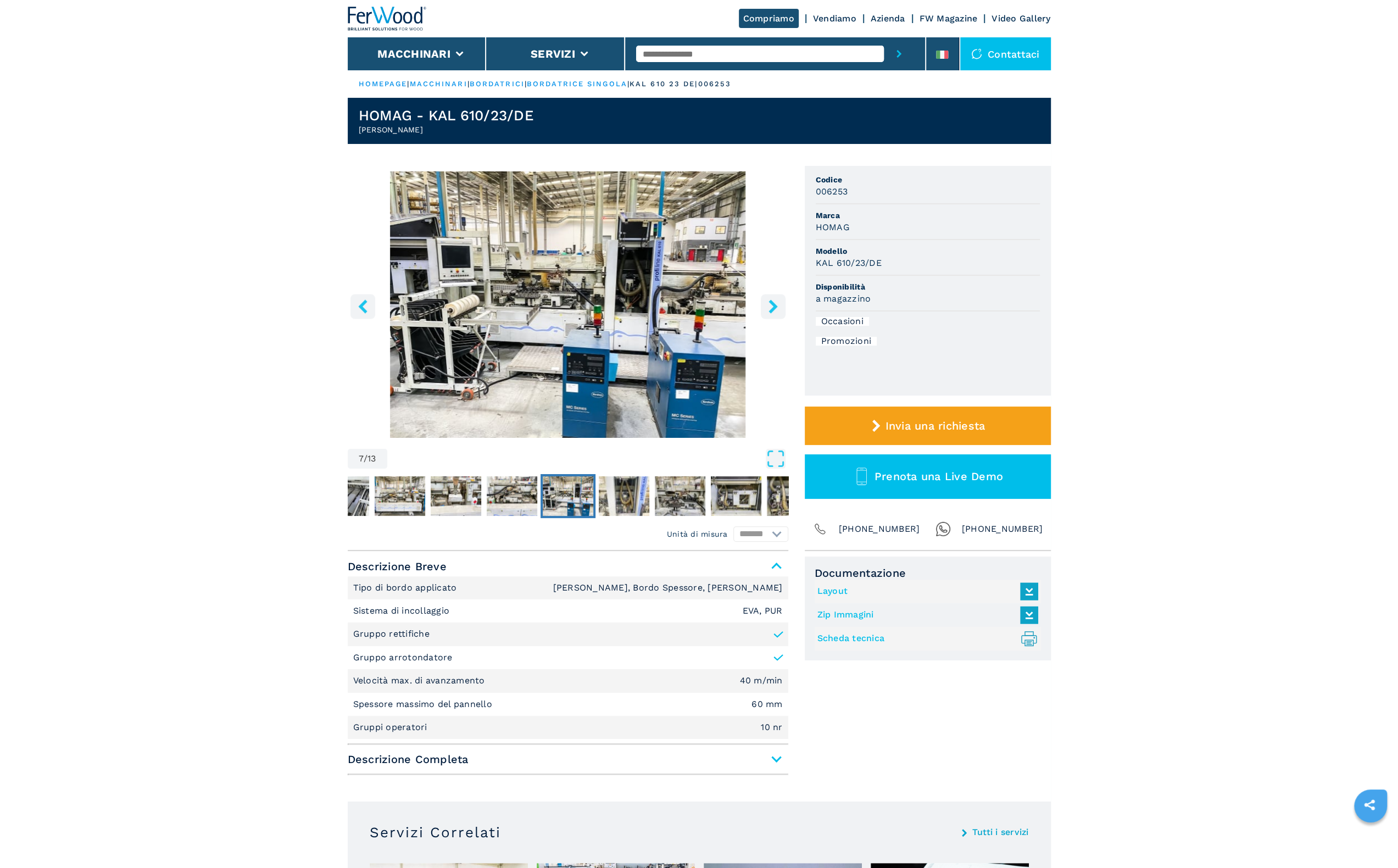
click at [778, 314] on button "right-button" at bounding box center [773, 306] width 25 height 25
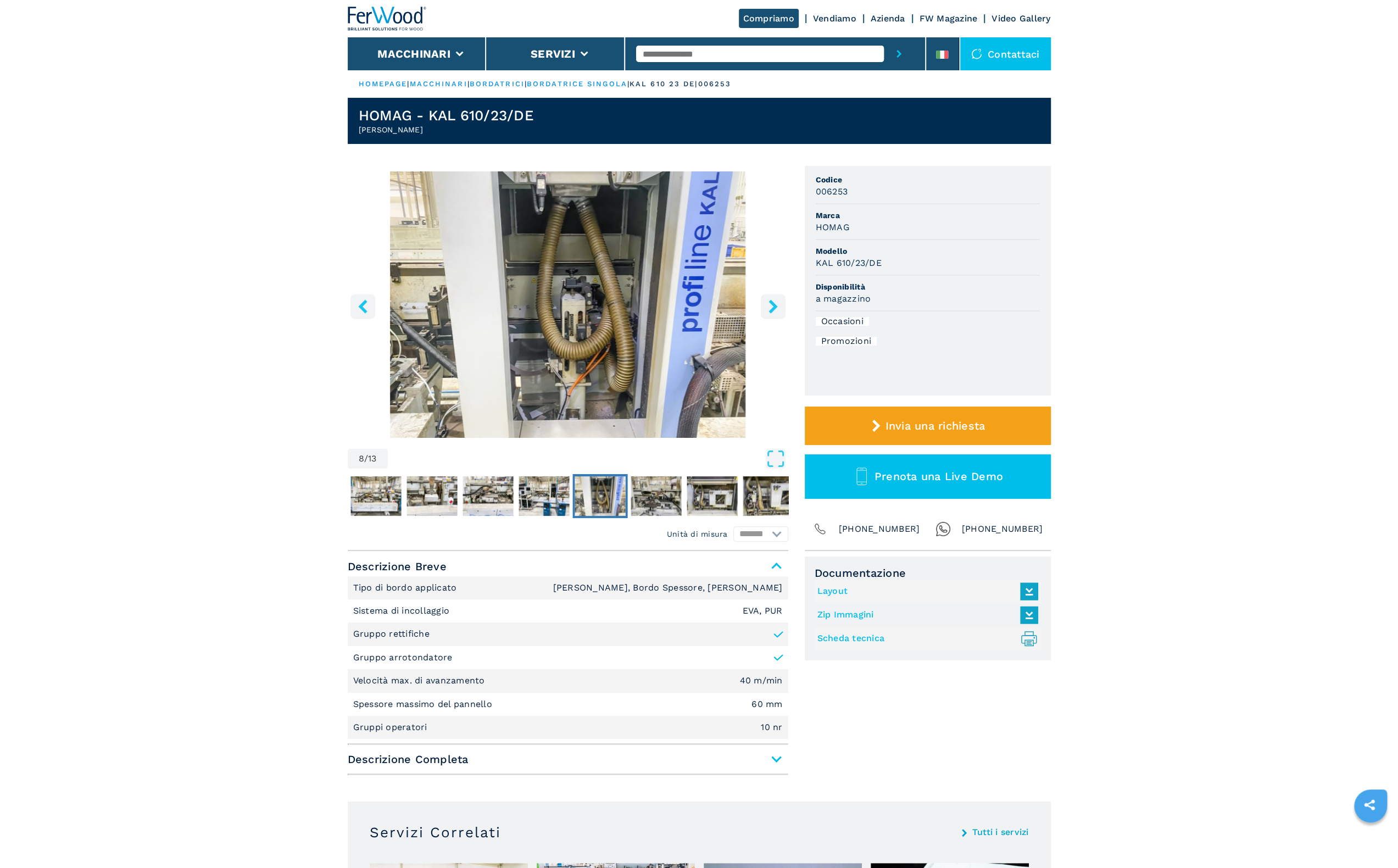
click at [778, 314] on button "right-button" at bounding box center [773, 306] width 25 height 25
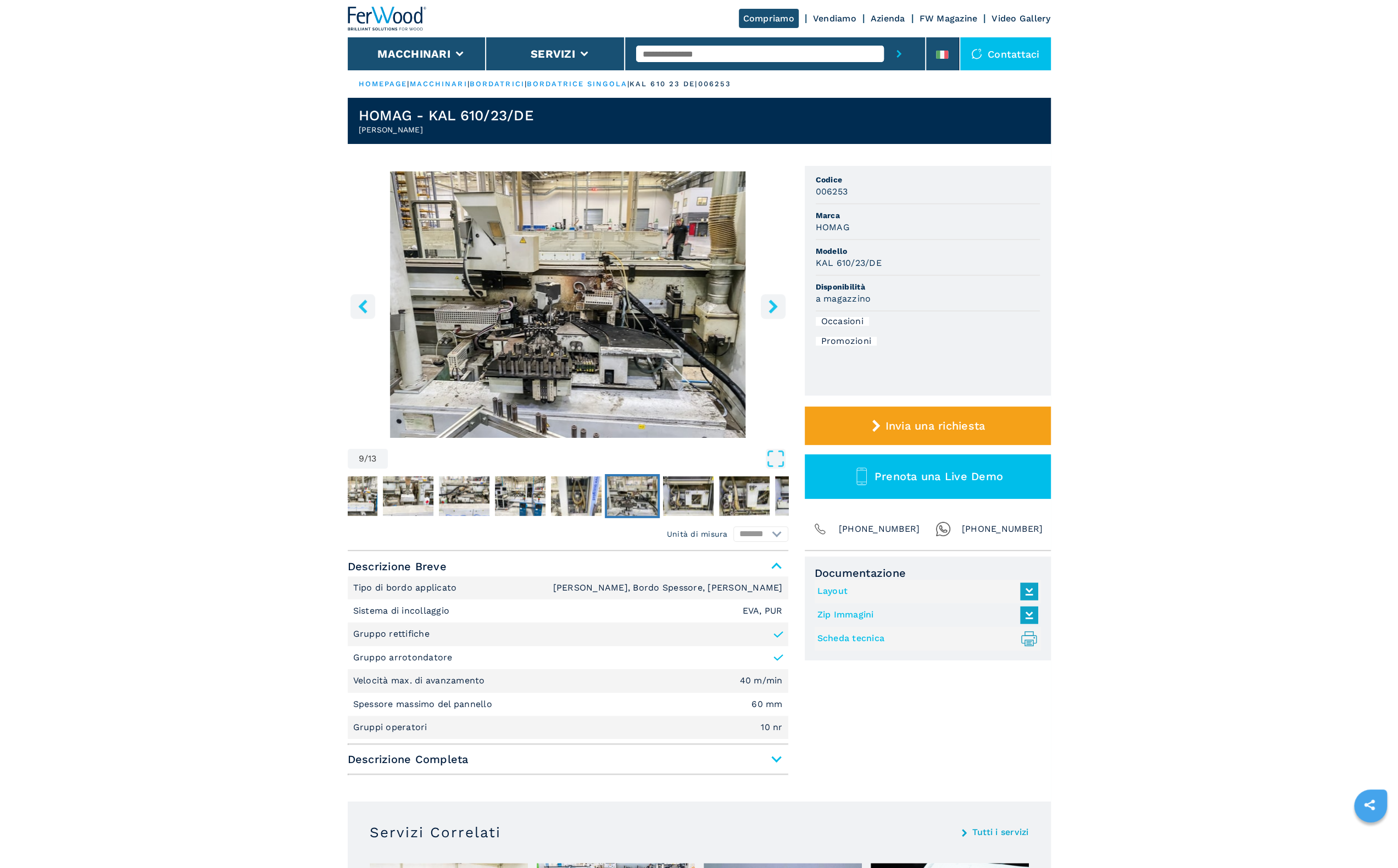
click at [778, 314] on button "right-button" at bounding box center [773, 306] width 25 height 25
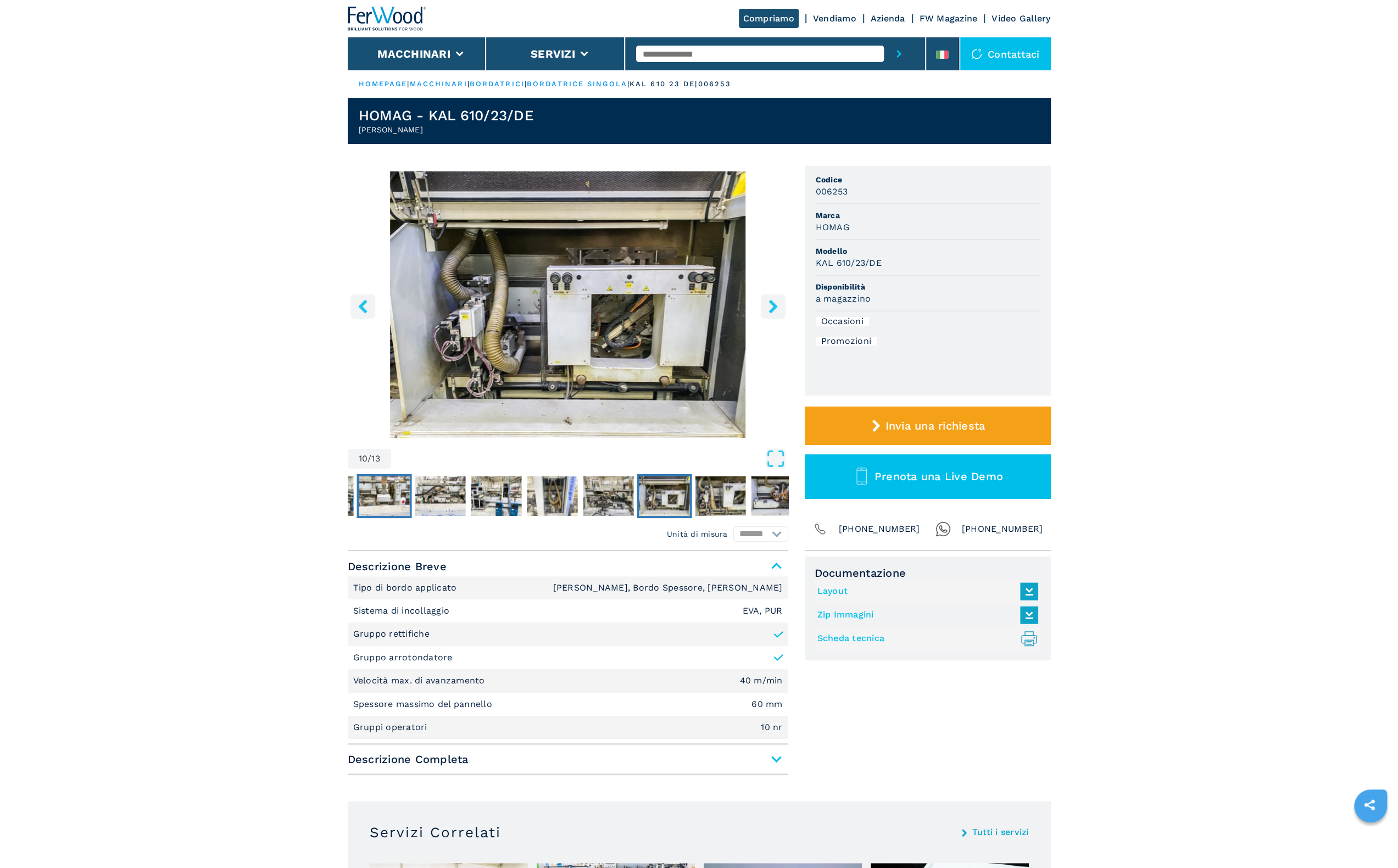
click at [373, 481] on img "Go to Slide 5" at bounding box center [384, 496] width 50 height 39
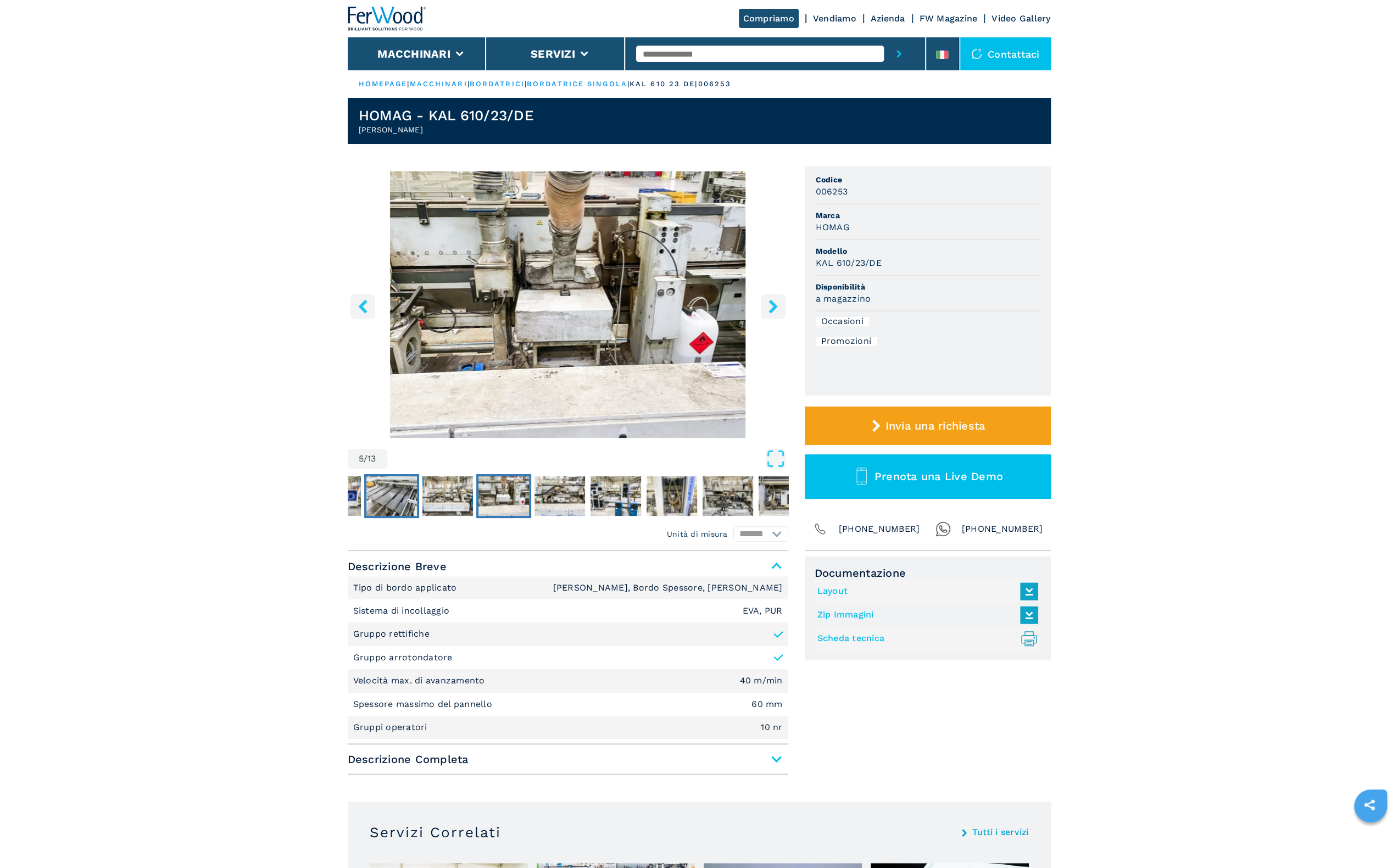
click at [373, 481] on img "Go to Slide 3" at bounding box center [392, 496] width 50 height 39
click at [356, 486] on img "Go to Slide 2" at bounding box center [336, 496] width 50 height 39
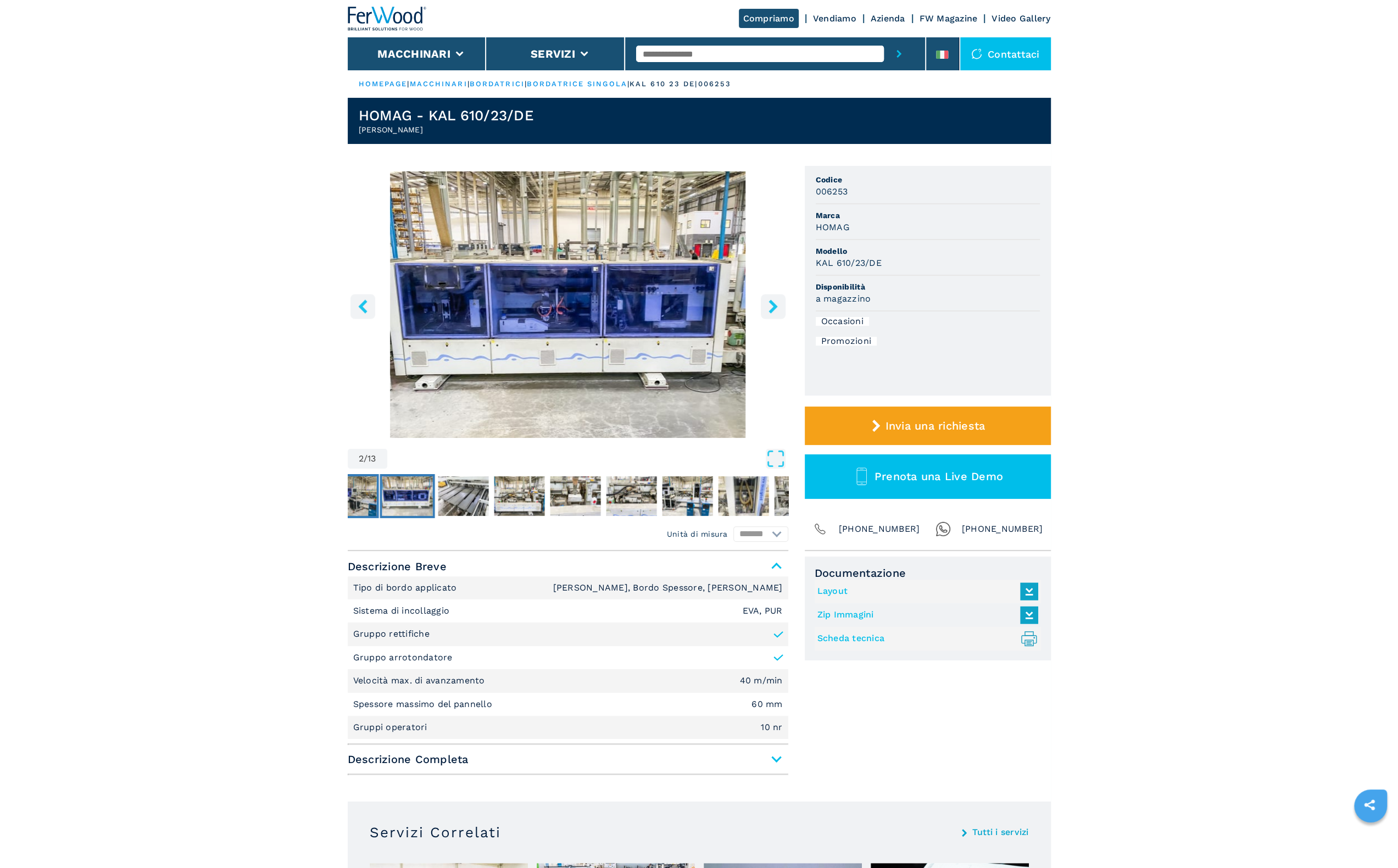
click at [356, 486] on img "Go to Slide 1" at bounding box center [351, 496] width 50 height 39
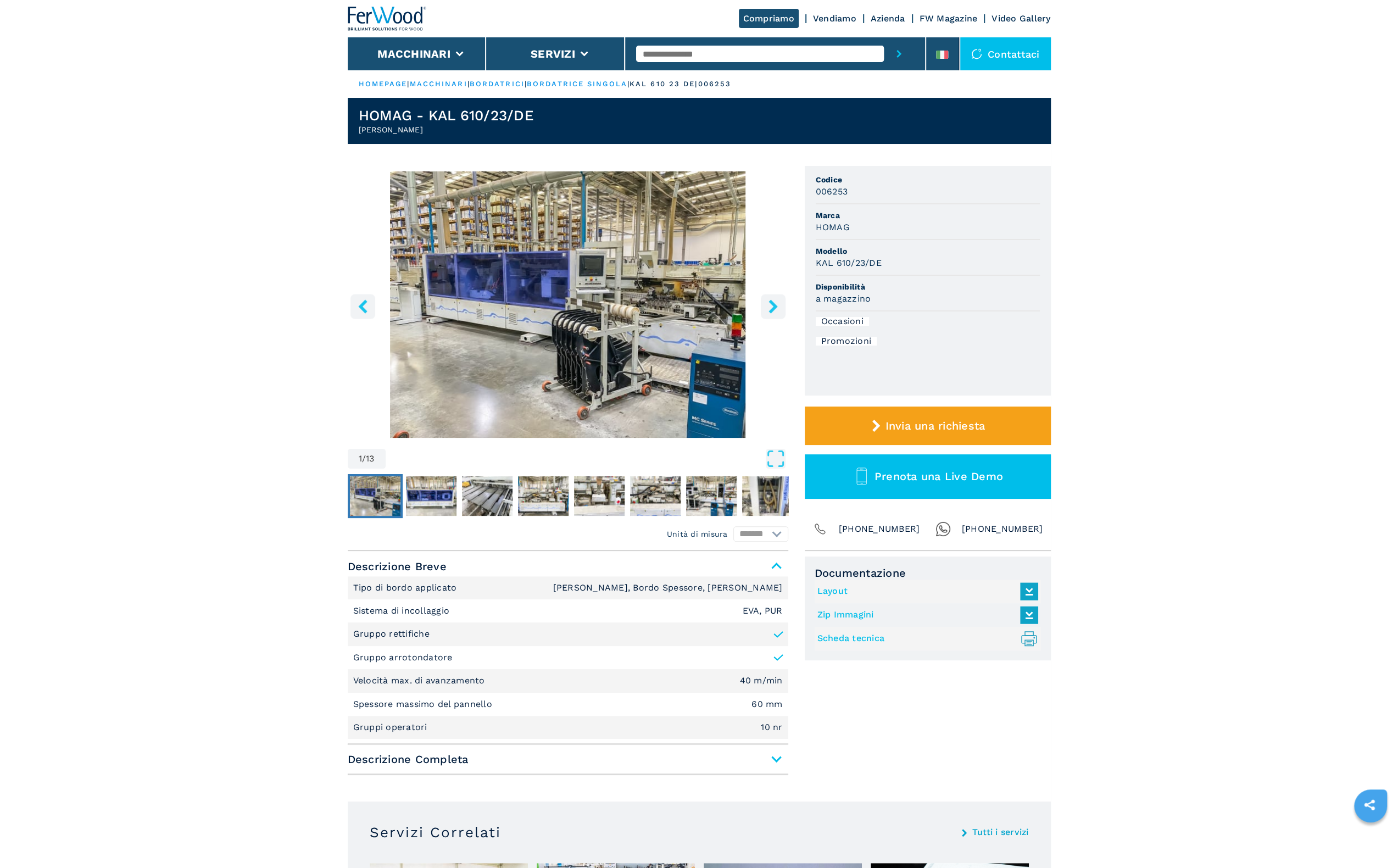
click at [356, 485] on img "Go to Slide 1" at bounding box center [375, 496] width 50 height 39
click at [623, 492] on img "Go to Slide 5" at bounding box center [599, 496] width 50 height 39
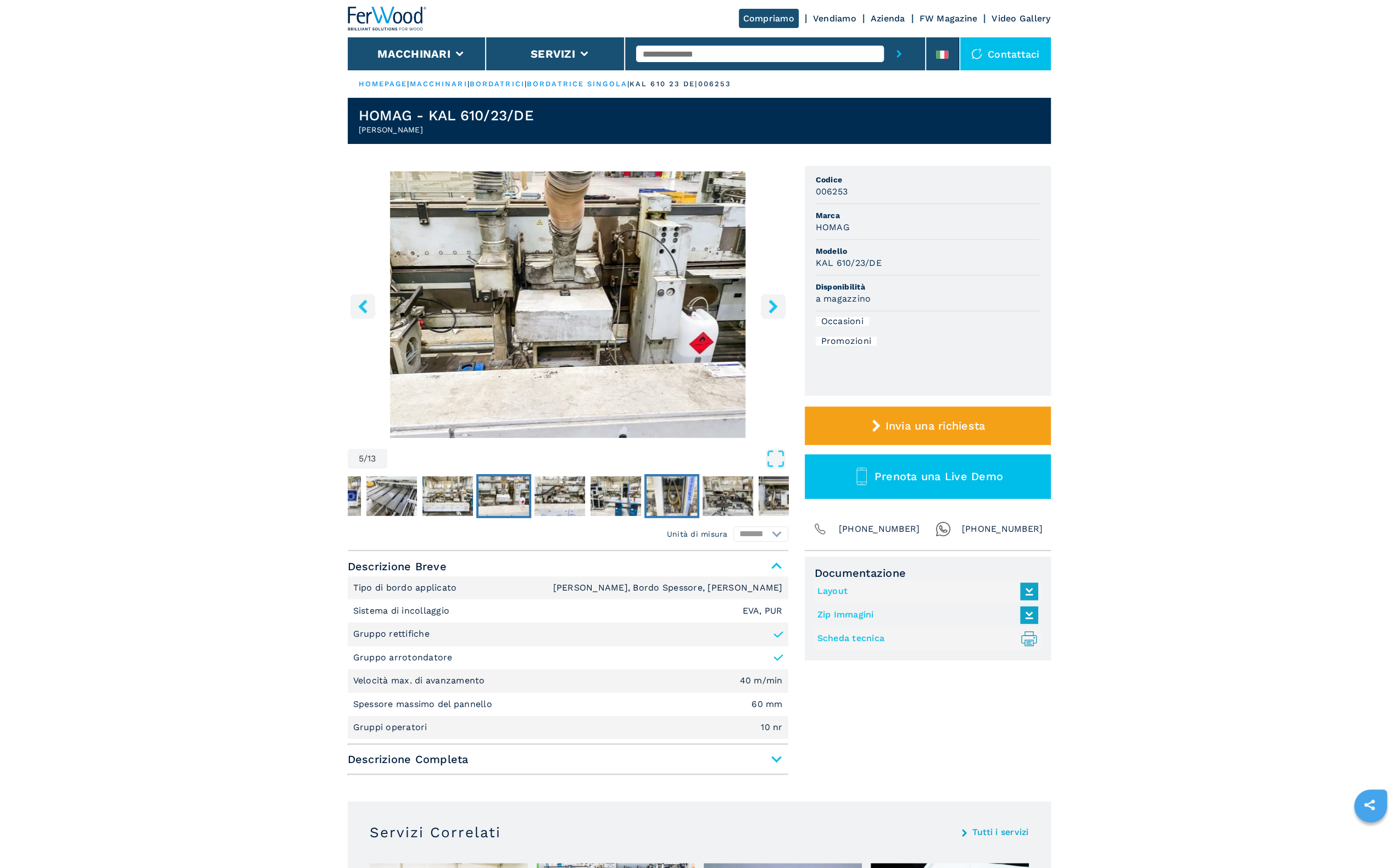
click at [660, 493] on img "Go to Slide 8" at bounding box center [672, 496] width 50 height 39
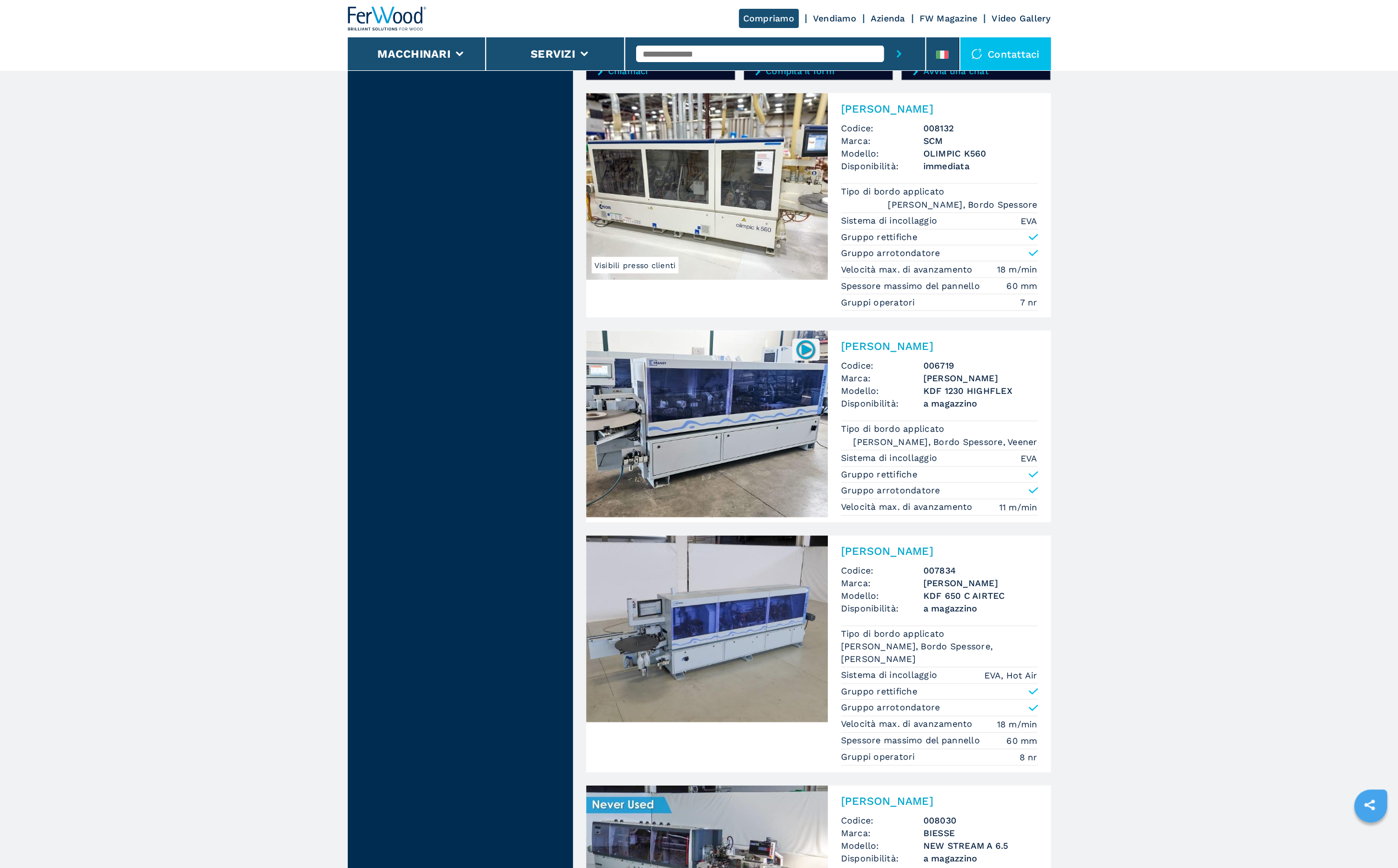
scroll to position [2253, 0]
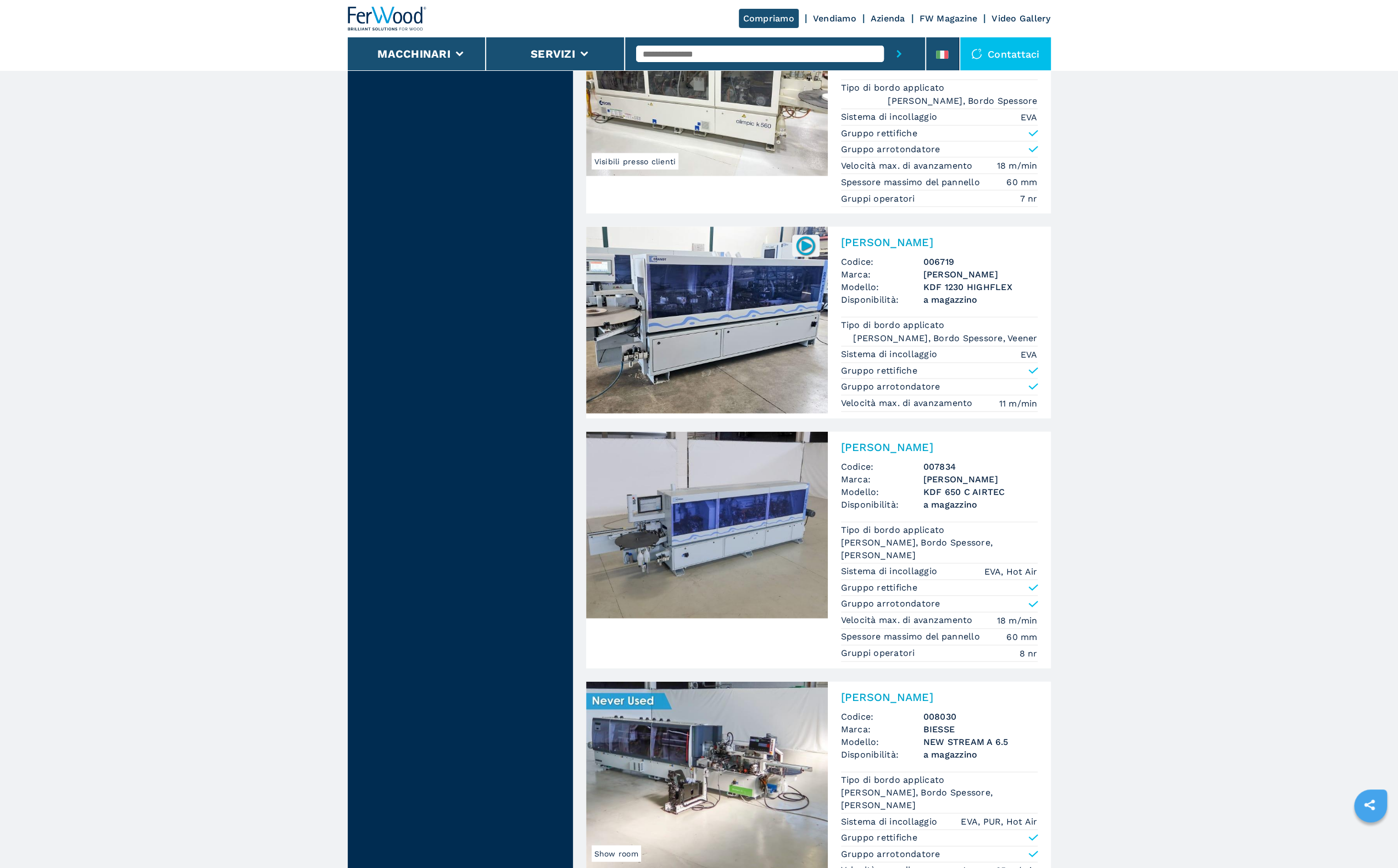
click at [755, 554] on img at bounding box center [707, 525] width 241 height 187
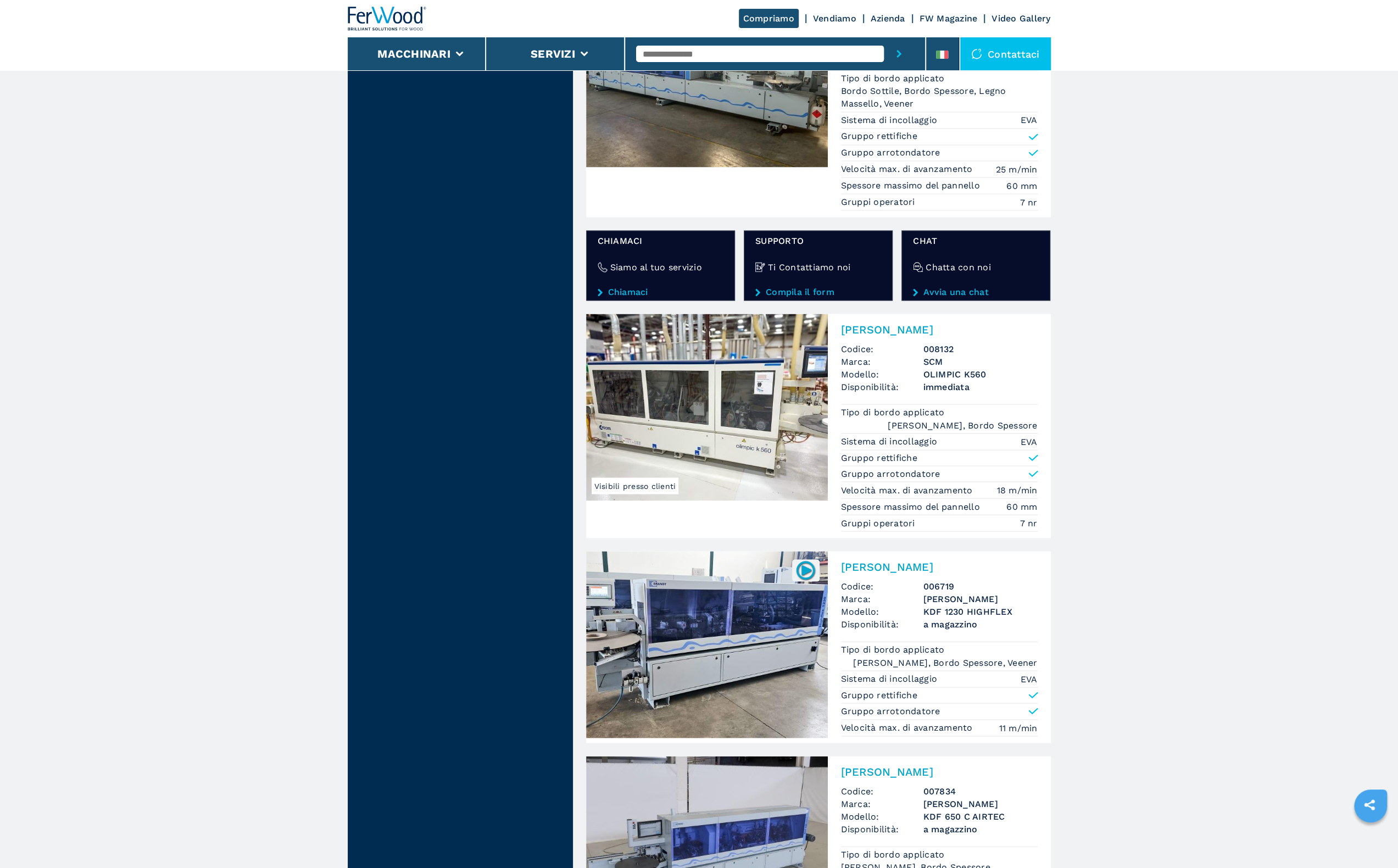
scroll to position [1978, 0]
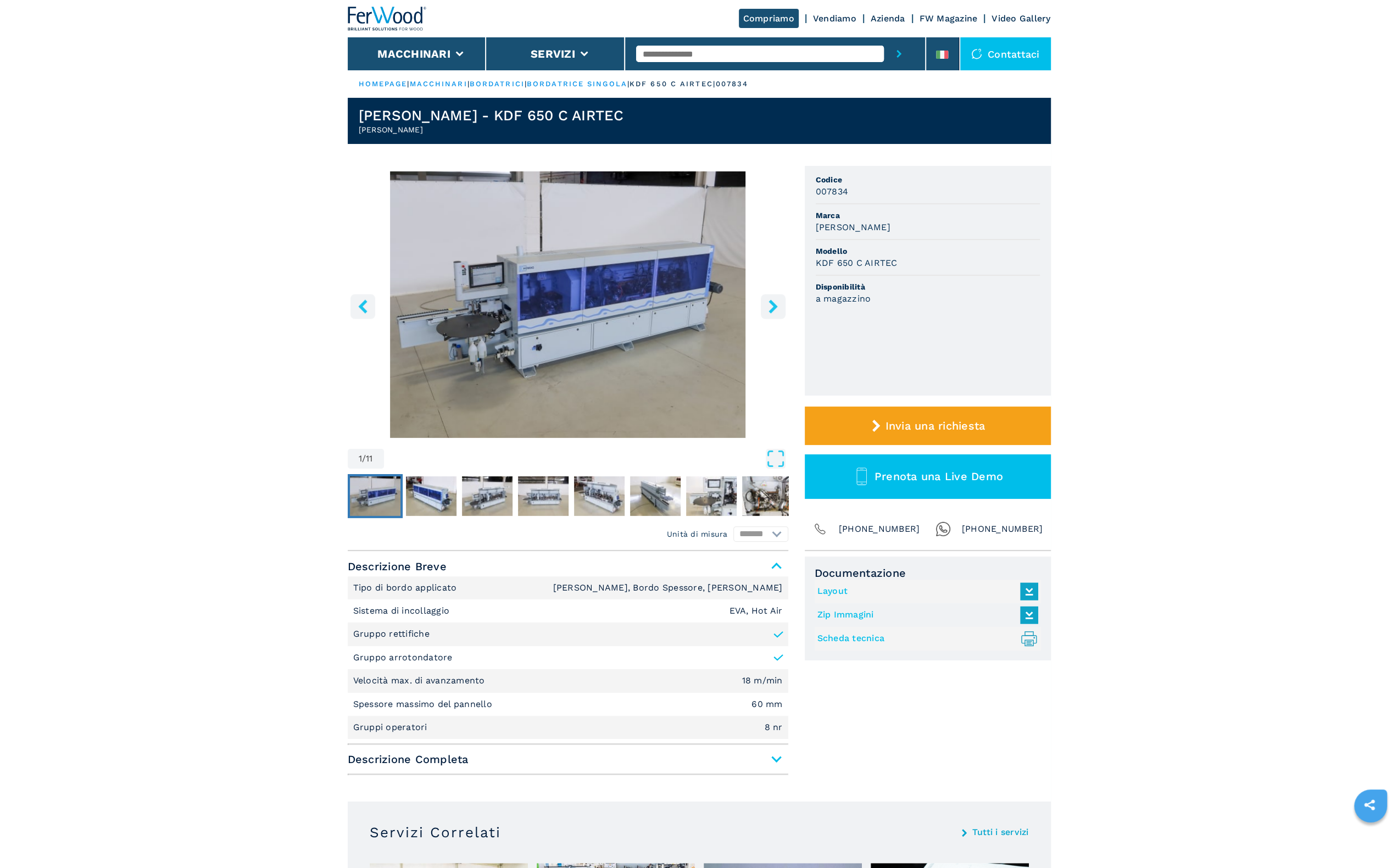
click at [779, 313] on button "right-button" at bounding box center [773, 306] width 25 height 25
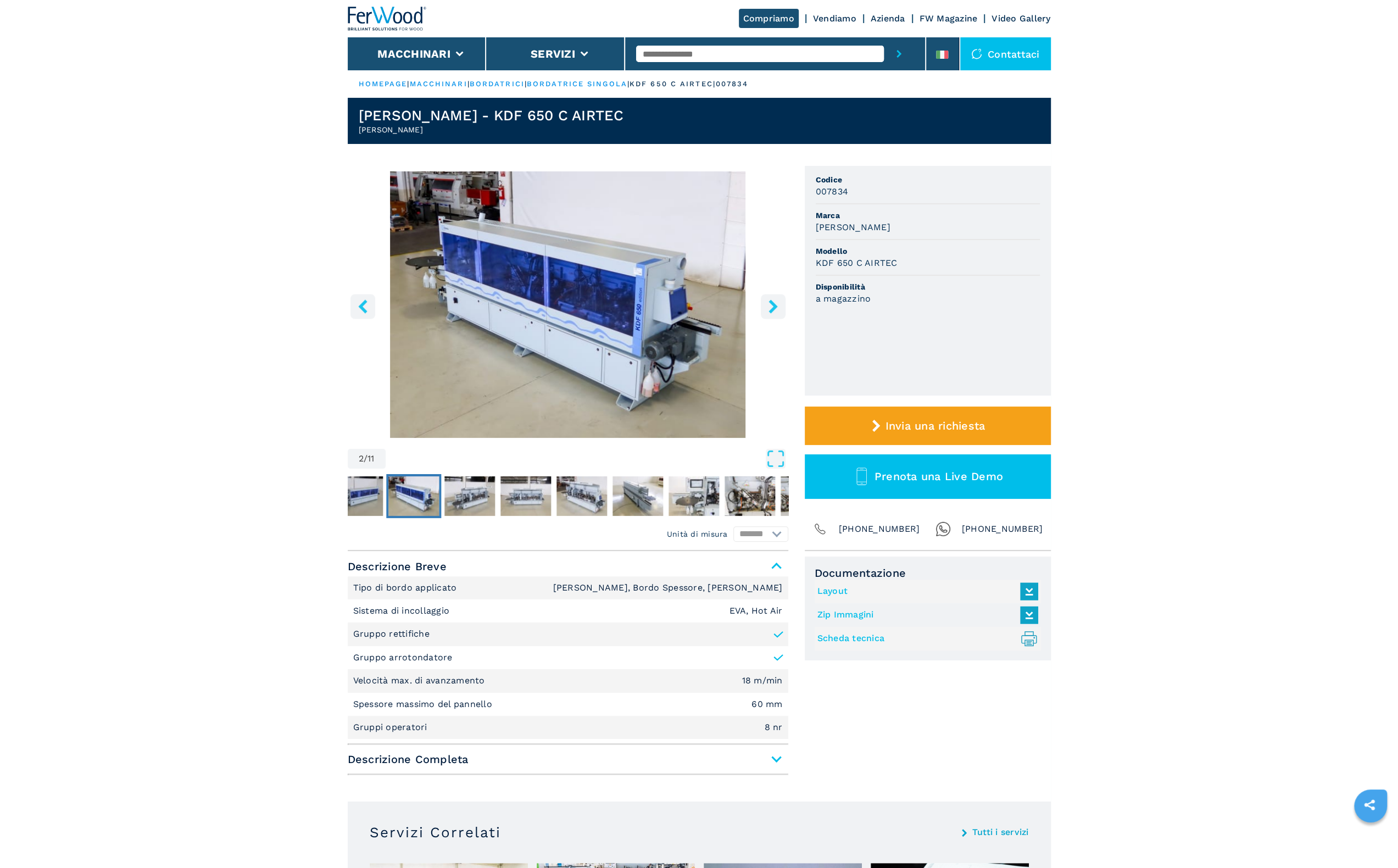
click at [772, 314] on button "right-button" at bounding box center [773, 306] width 25 height 25
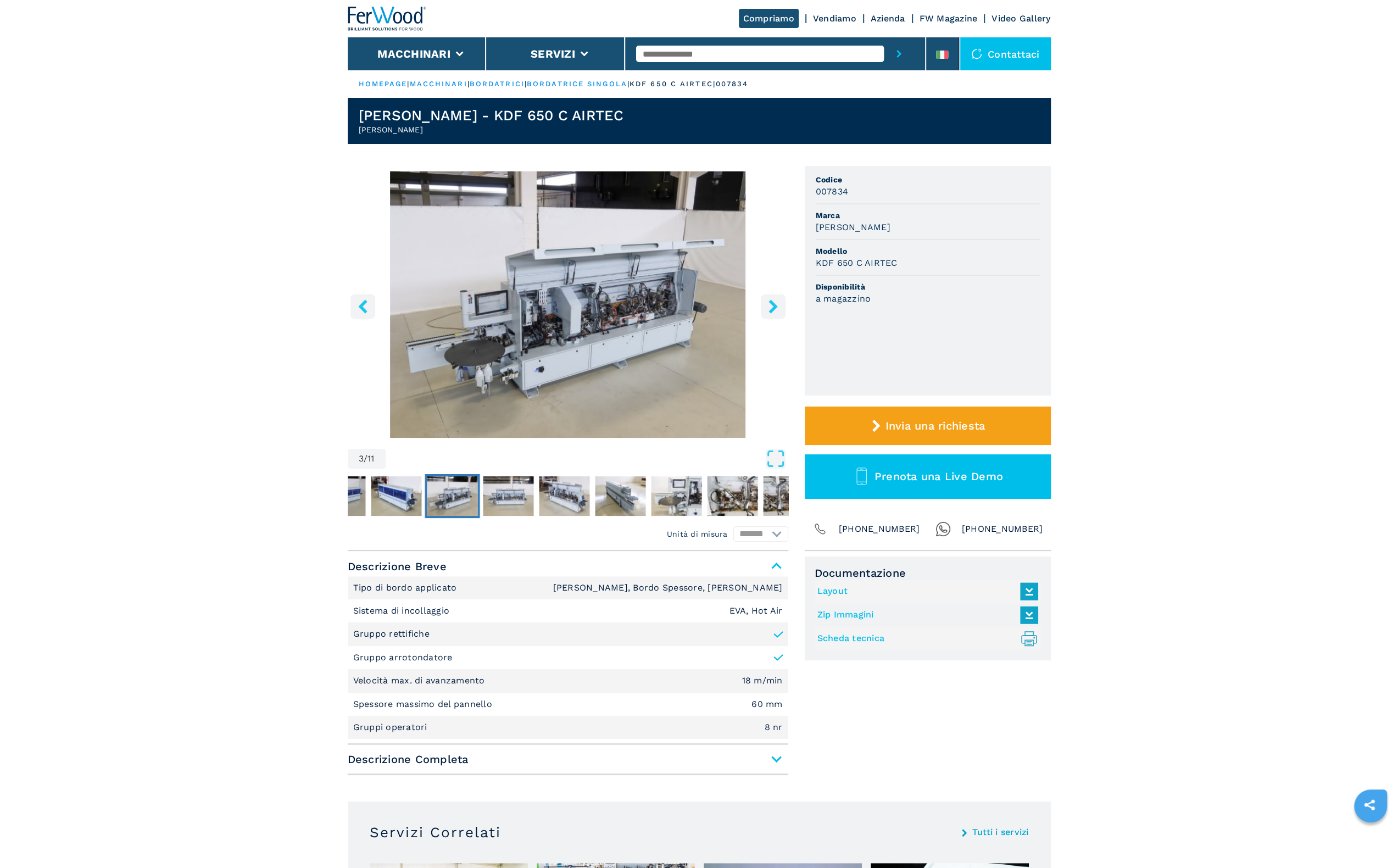
click at [772, 314] on button "right-button" at bounding box center [773, 306] width 25 height 25
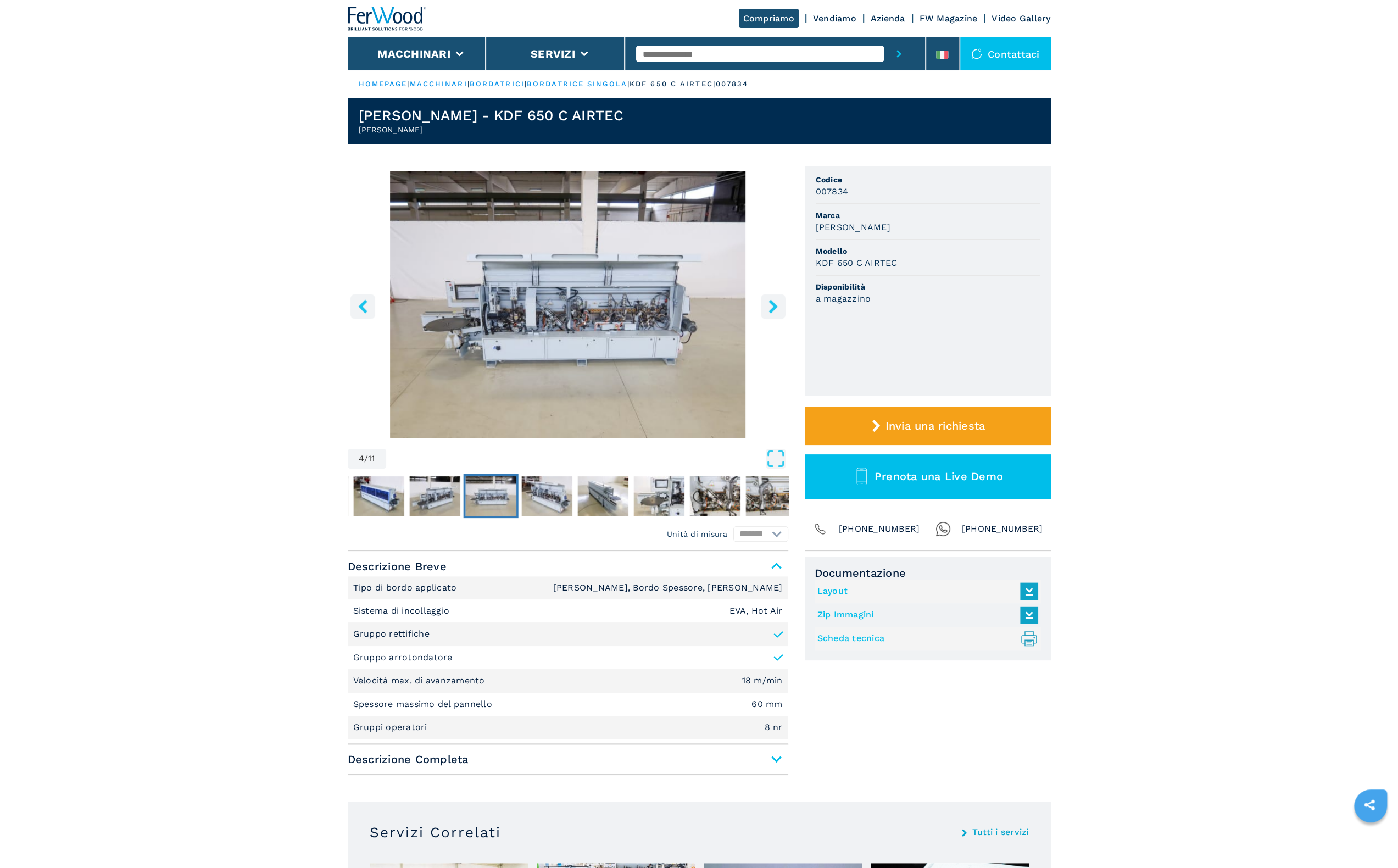
click at [772, 314] on button "right-button" at bounding box center [773, 306] width 25 height 25
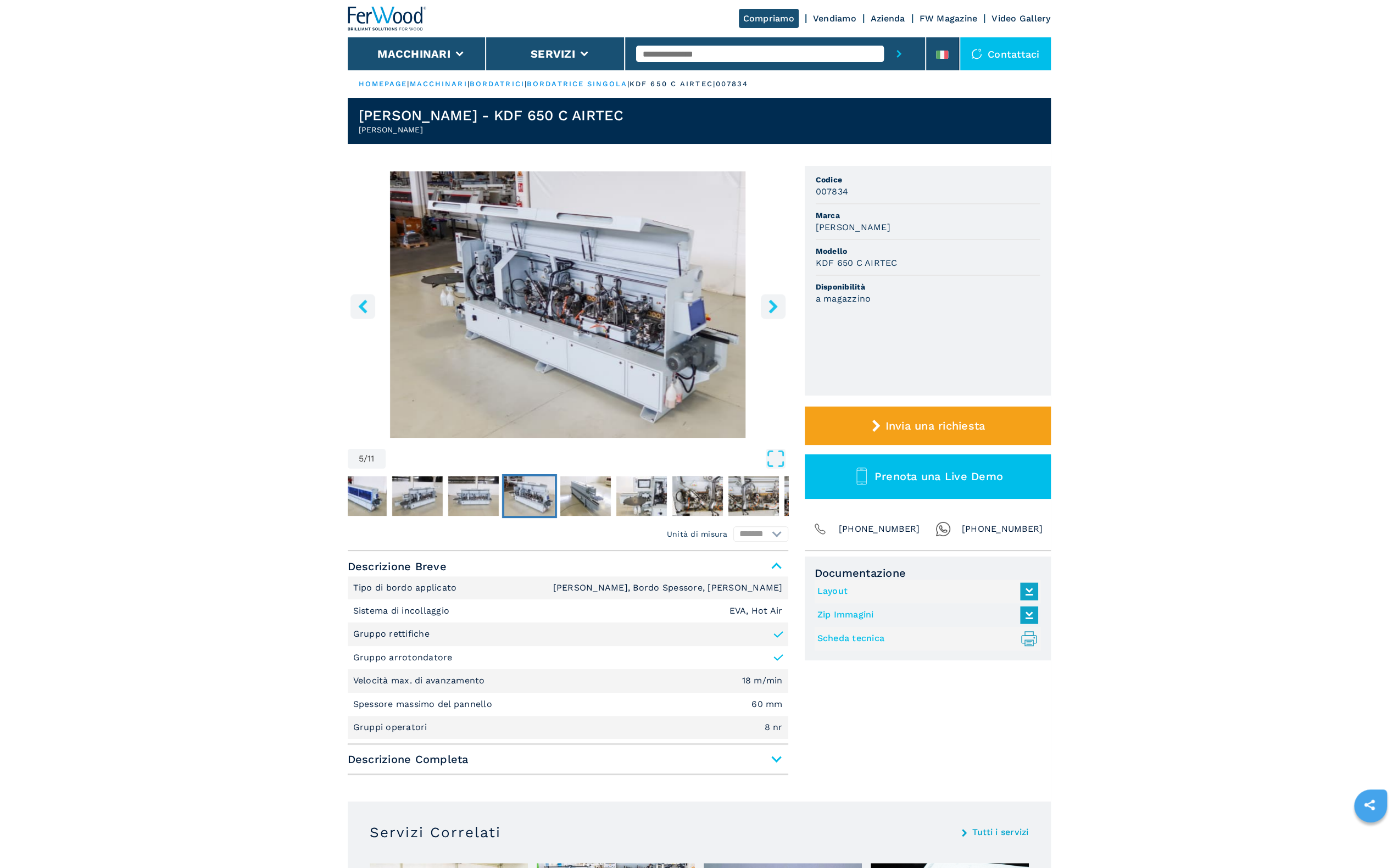
click at [772, 314] on button "right-button" at bounding box center [773, 306] width 25 height 25
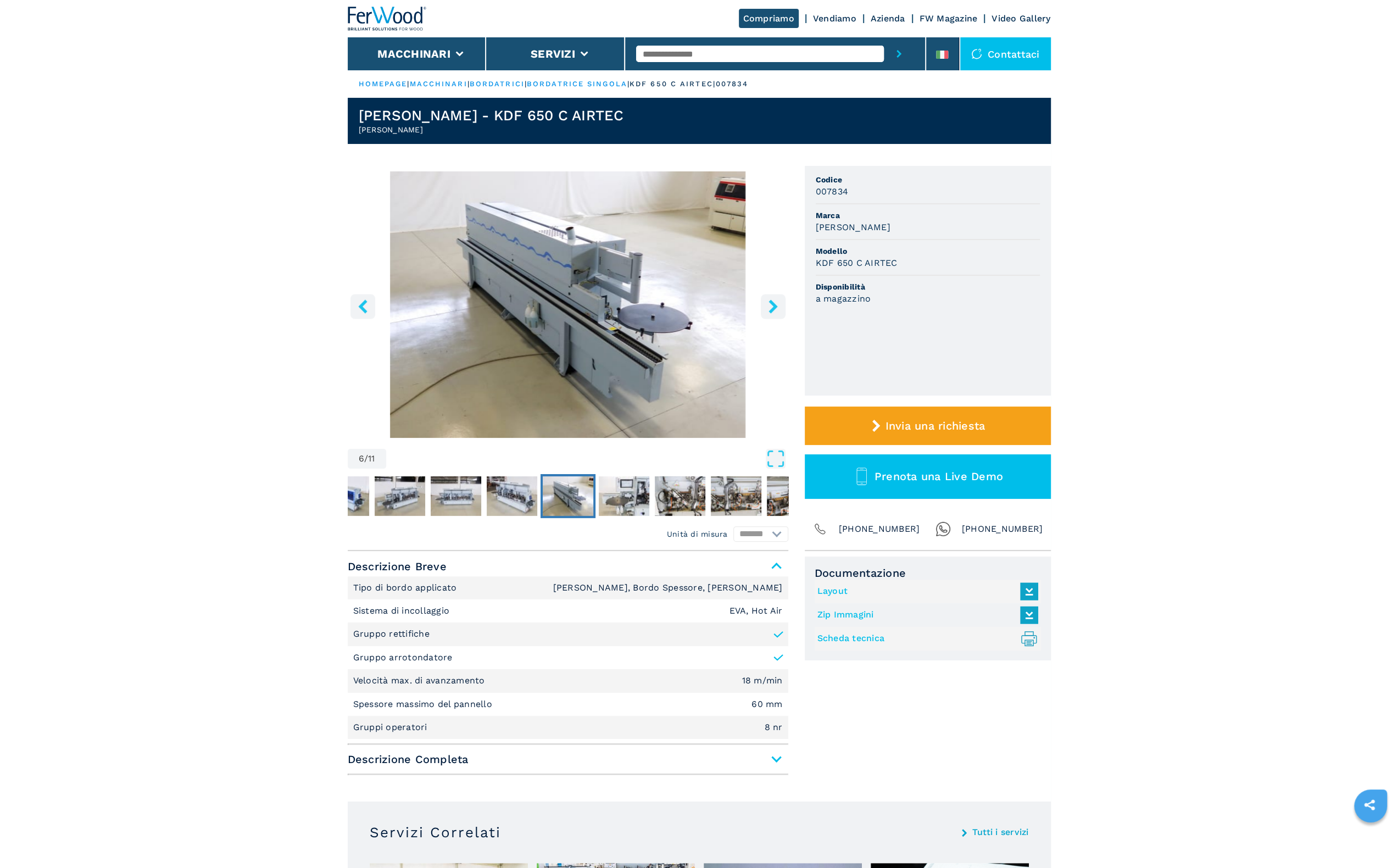
click at [775, 322] on img "Go to Slide 6" at bounding box center [568, 305] width 441 height 267
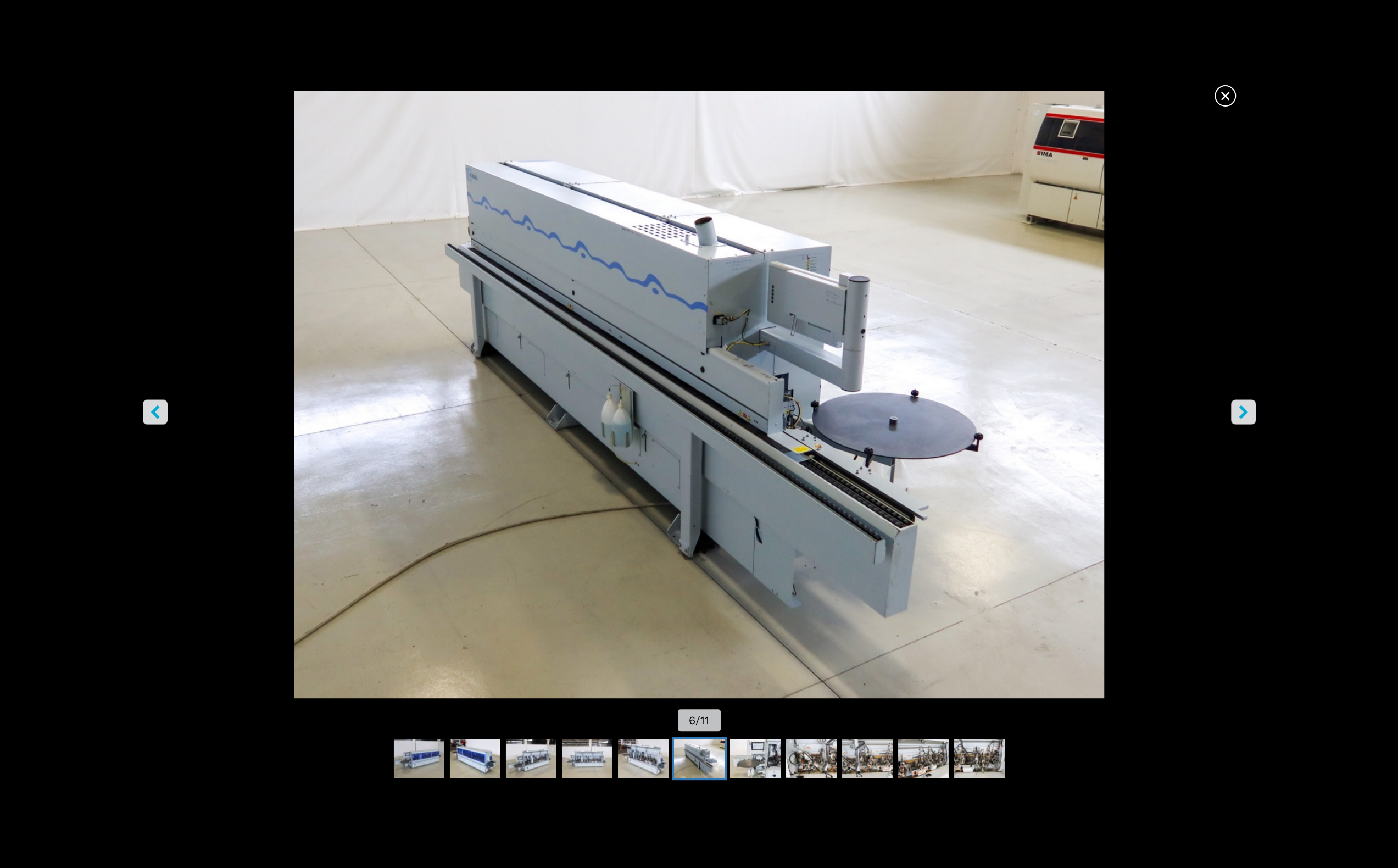
click at [1252, 412] on button "right-button" at bounding box center [1243, 412] width 25 height 25
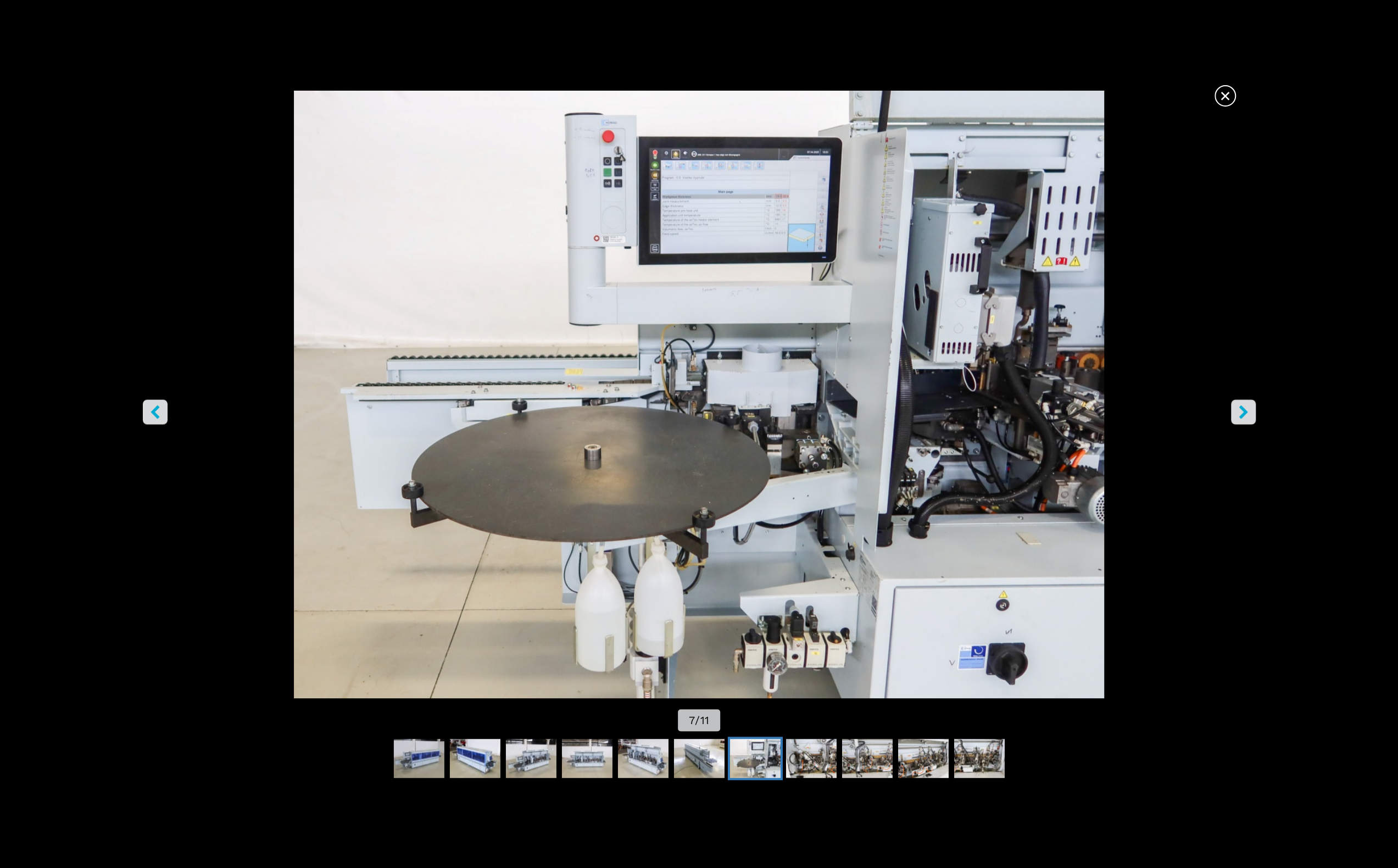
click at [1252, 412] on button "right-button" at bounding box center [1243, 412] width 25 height 25
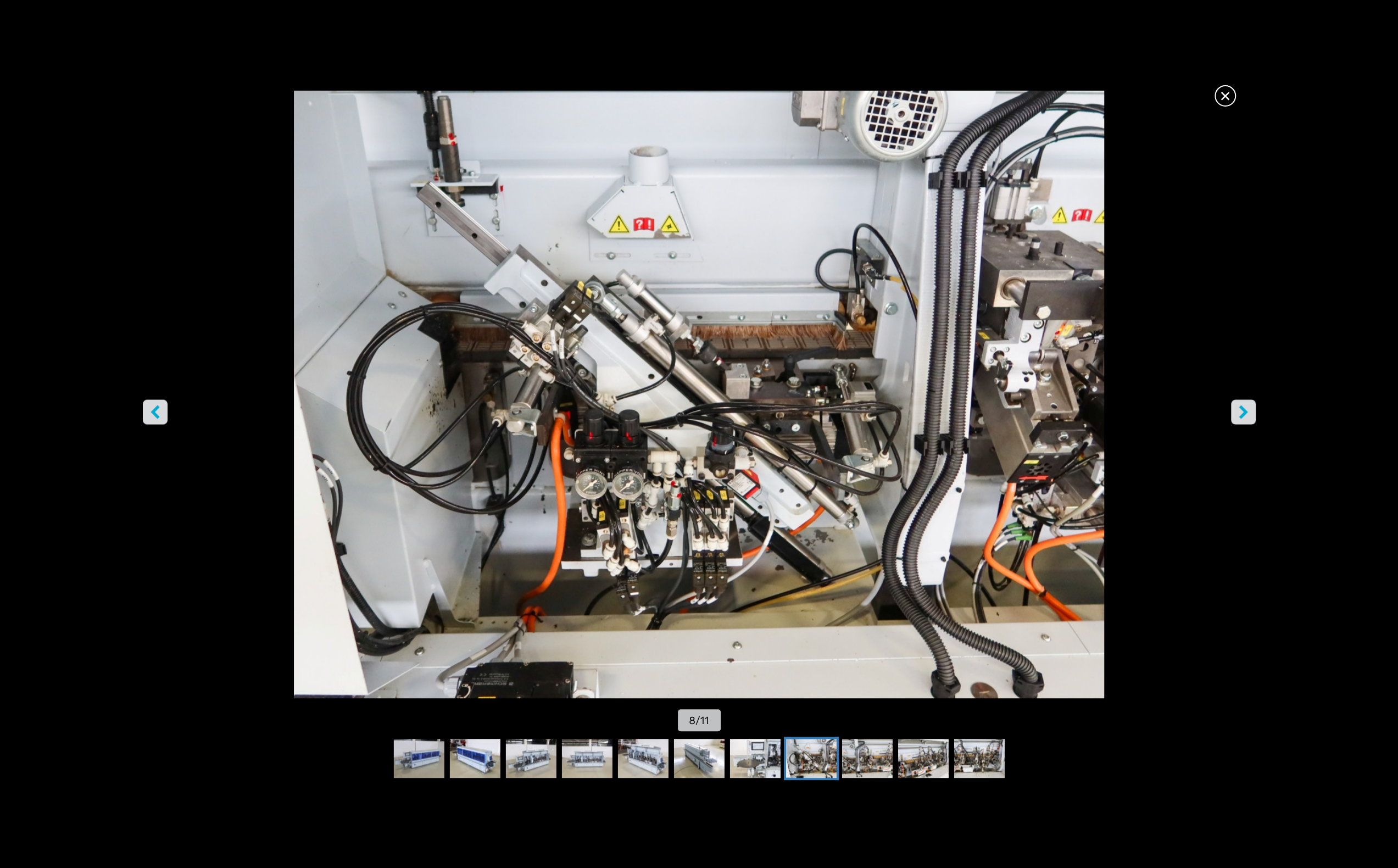
click at [1252, 412] on button "right-button" at bounding box center [1243, 412] width 25 height 25
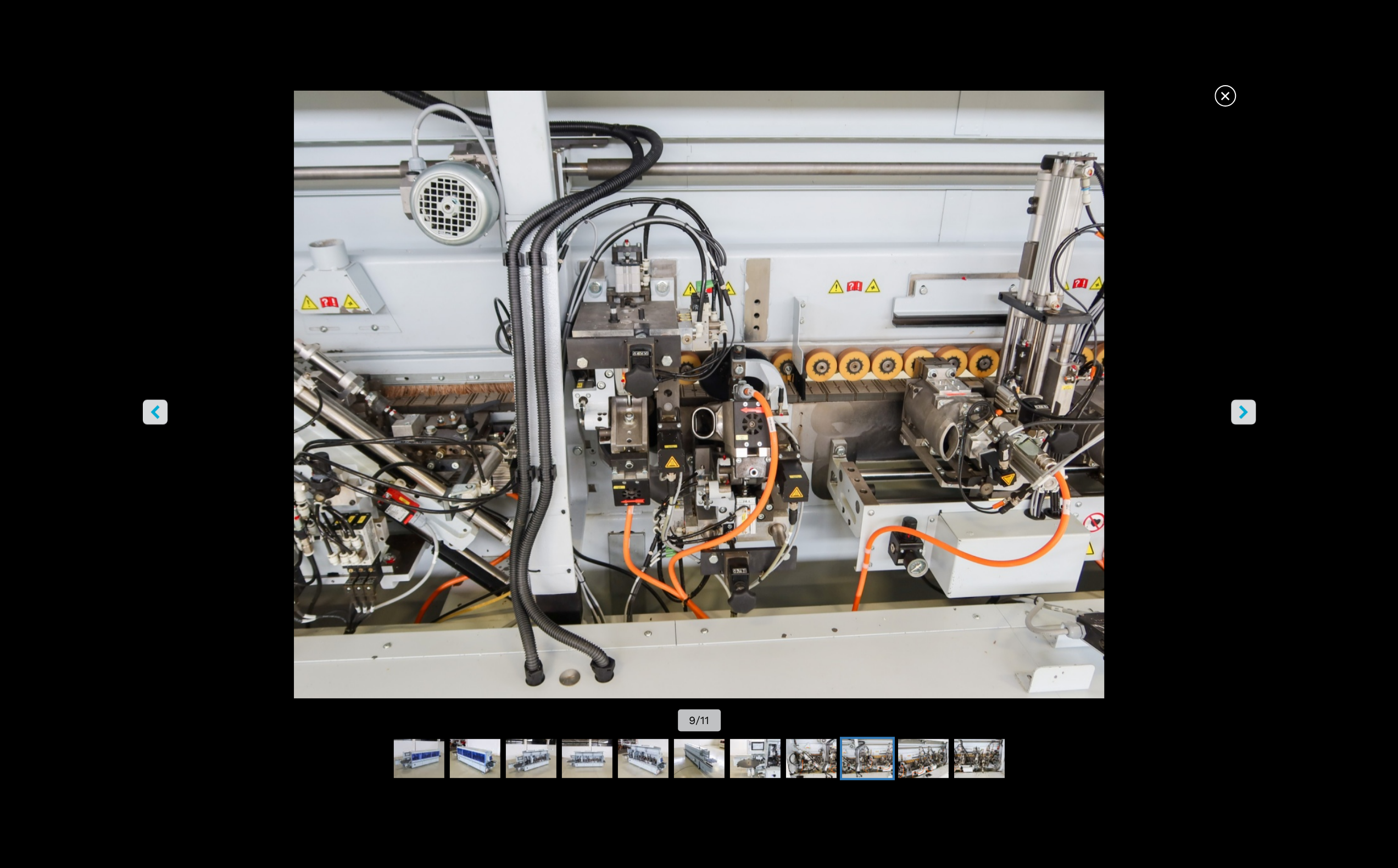
click at [1252, 412] on button "right-button" at bounding box center [1243, 412] width 25 height 25
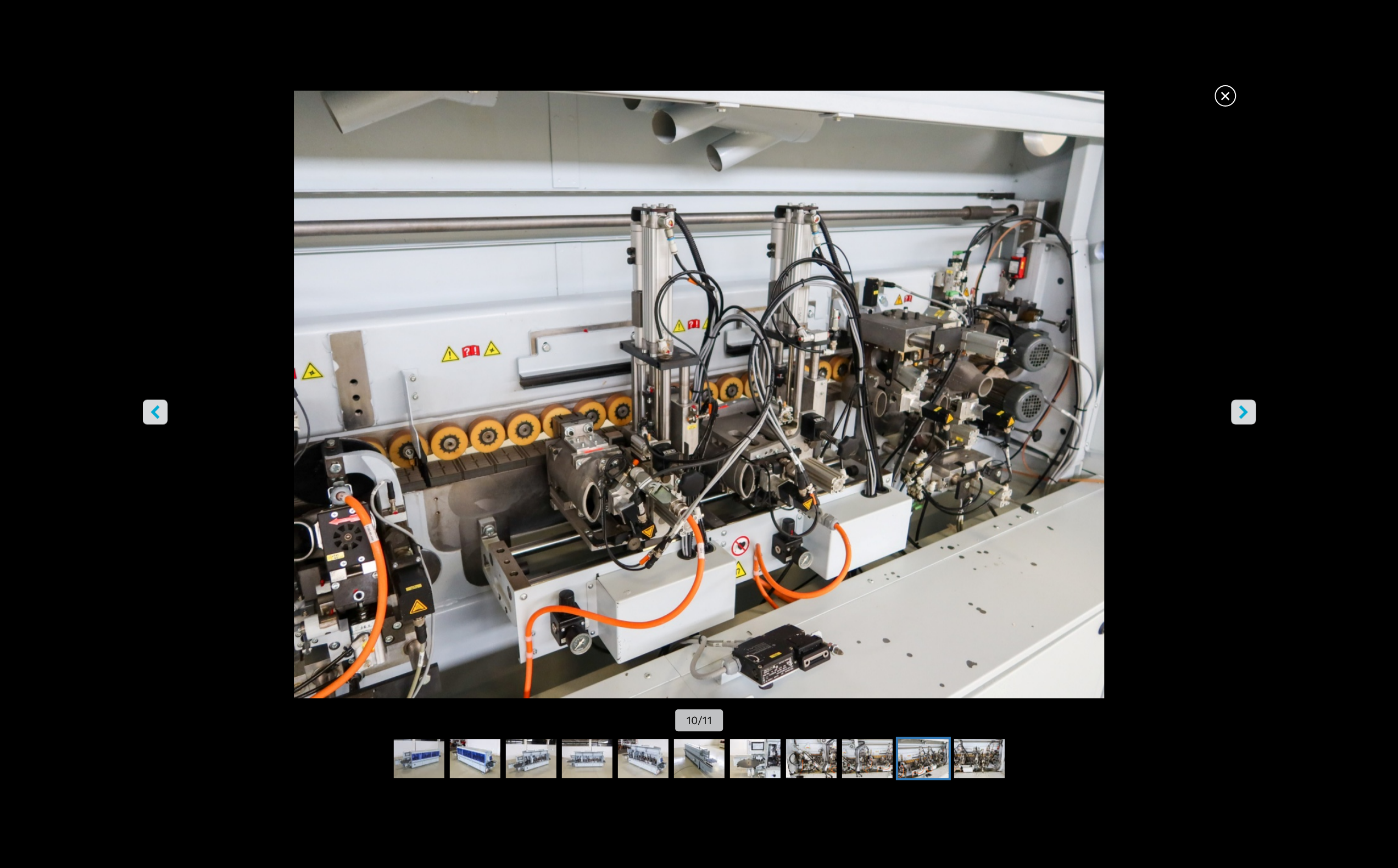
click at [1252, 412] on button "right-button" at bounding box center [1243, 412] width 25 height 25
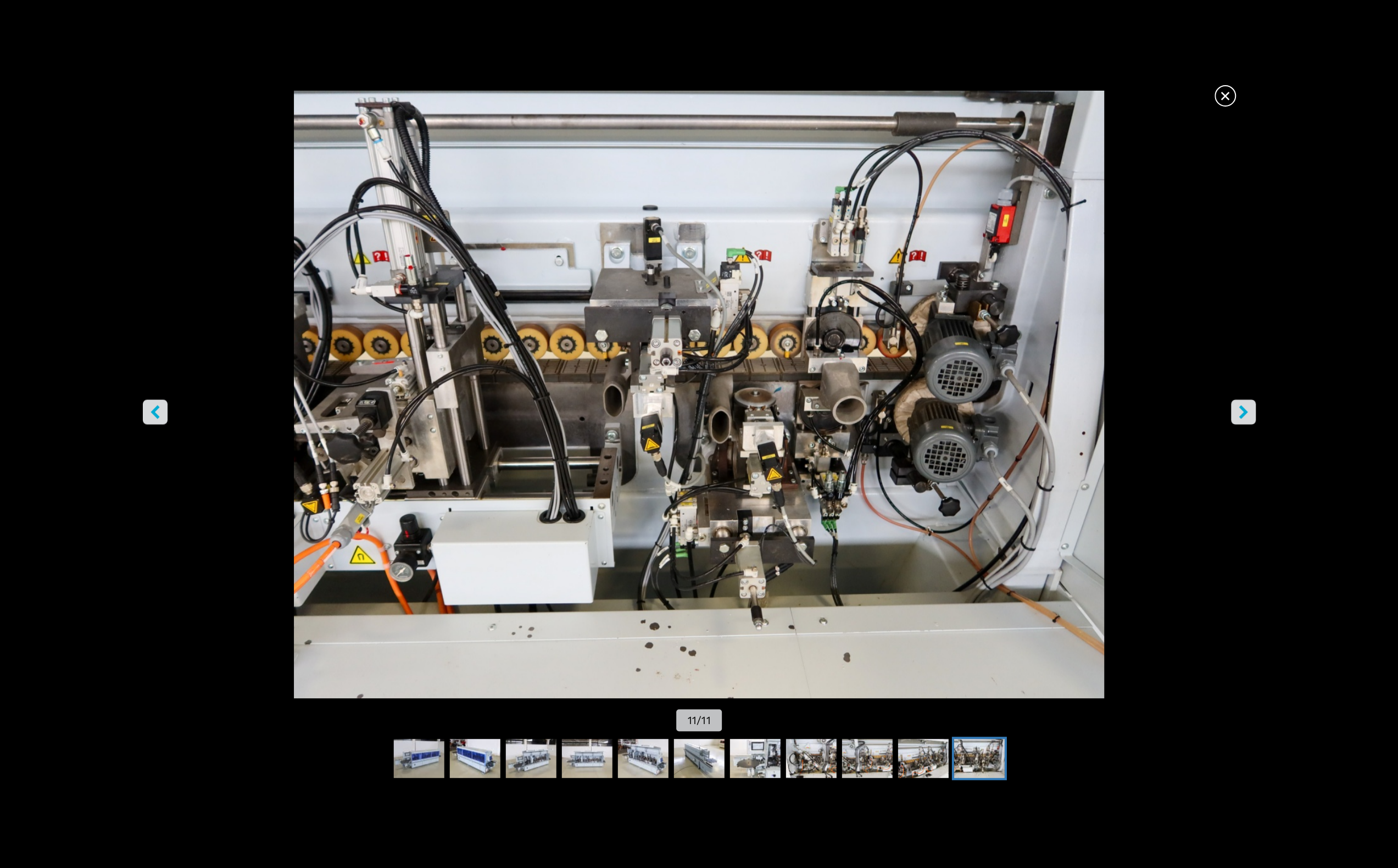
click at [1252, 412] on button "right-button" at bounding box center [1243, 412] width 25 height 25
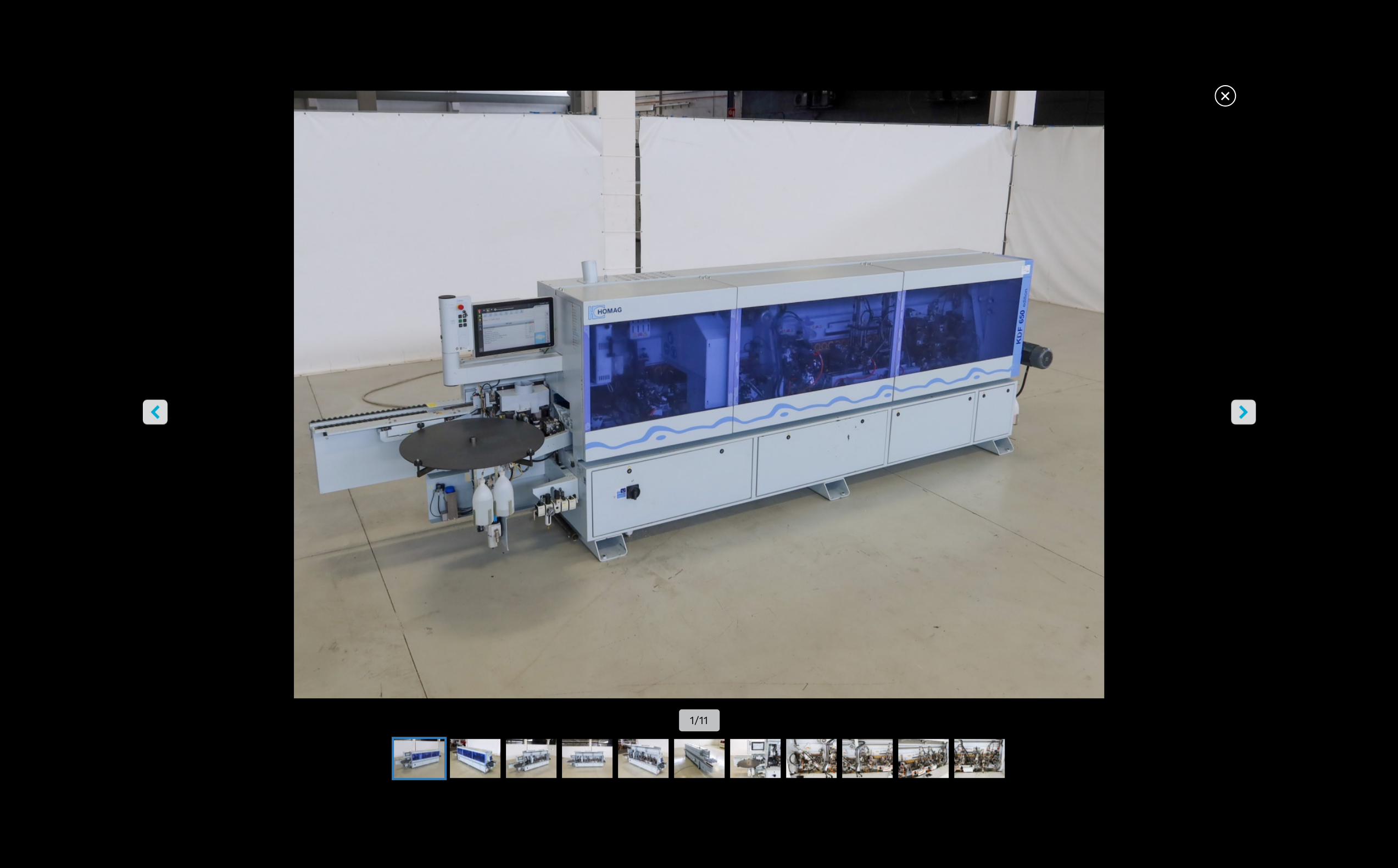
click at [1214, 95] on img "Go to Slide 1" at bounding box center [699, 394] width 1259 height 608
click at [1214, 95] on div "× 1 / 11" at bounding box center [699, 412] width 1398 height 643
click at [1223, 96] on span "×" at bounding box center [1225, 94] width 19 height 19
